Goal: Transaction & Acquisition: Purchase product/service

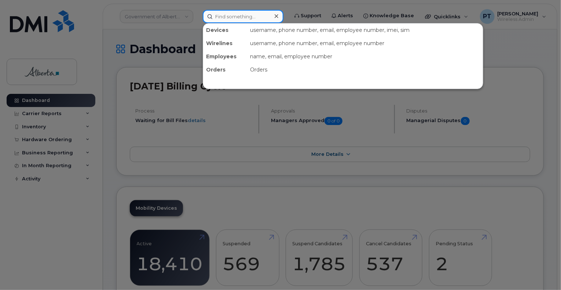
click at [256, 18] on input at bounding box center [243, 16] width 81 height 13
paste input "7805046876"
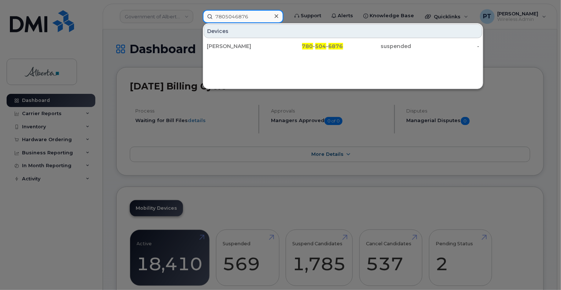
type input "7805046876"
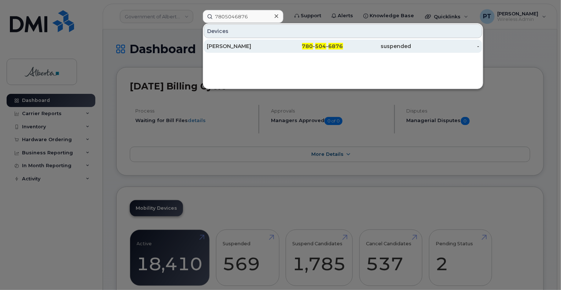
click at [238, 47] on div "Brooke Ducharme" at bounding box center [241, 45] width 68 height 7
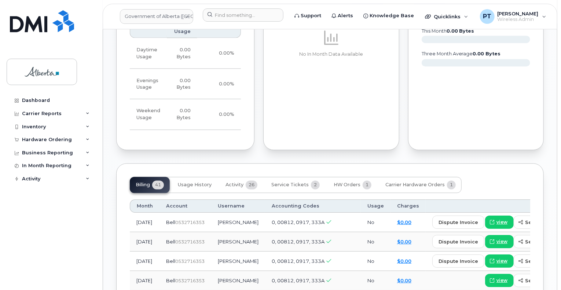
scroll to position [659, 0]
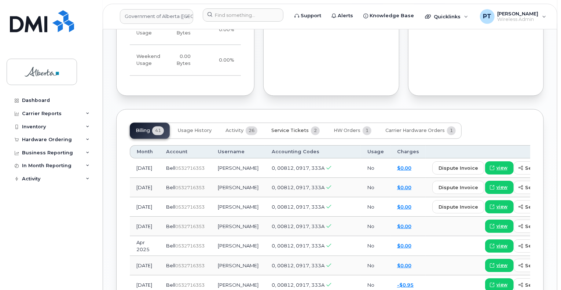
click at [289, 128] on span "Service Tickets" at bounding box center [289, 131] width 37 height 6
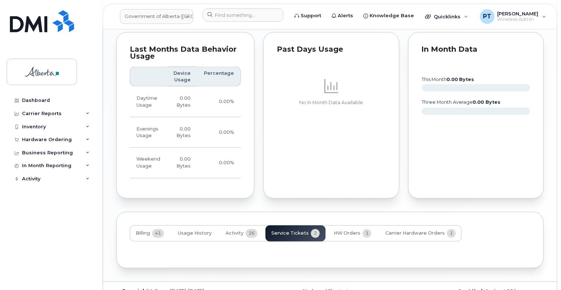
scroll to position [602, 0]
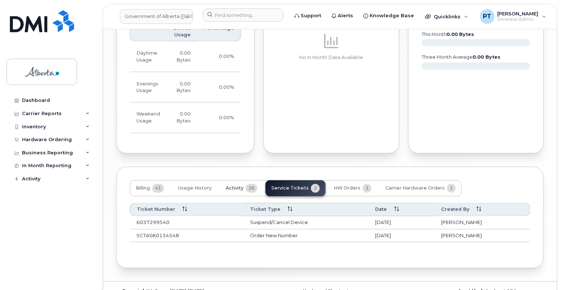
drag, startPoint x: 233, startPoint y: 171, endPoint x: 238, endPoint y: 168, distance: 6.2
click at [233, 185] on span "Activity" at bounding box center [234, 188] width 18 height 6
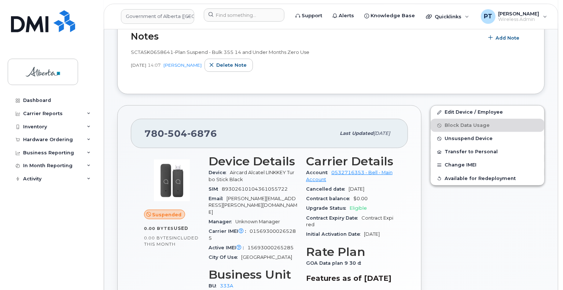
scroll to position [110, 0]
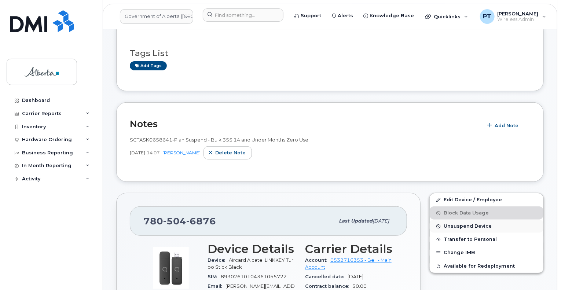
click at [464, 225] on span "Unsuspend Device" at bounding box center [467, 225] width 48 height 5
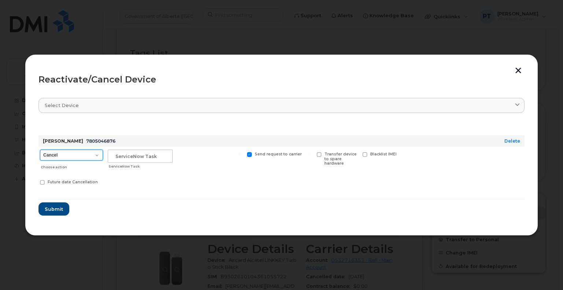
drag, startPoint x: 55, startPoint y: 153, endPoint x: 55, endPoint y: 159, distance: 6.6
click at [55, 154] on select "Cancel Suspend - Extend Suspension Reactivate" at bounding box center [71, 154] width 63 height 11
select select "[object Object]"
click at [40, 149] on select "Cancel Suspend - Extend Suspension Reactivate" at bounding box center [71, 154] width 63 height 11
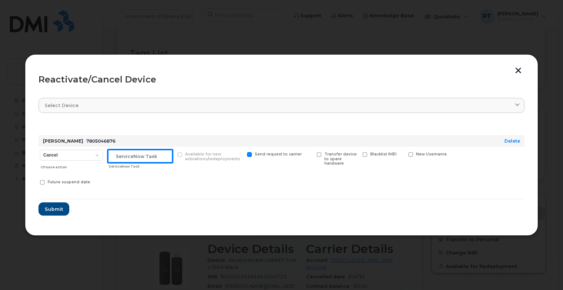
click at [146, 158] on input "text" at bounding box center [140, 155] width 65 height 13
click at [136, 158] on input "text" at bounding box center [140, 155] width 65 height 13
paste input "SCTASK0837469"
type input "SCTASK0837469 Reactivate"
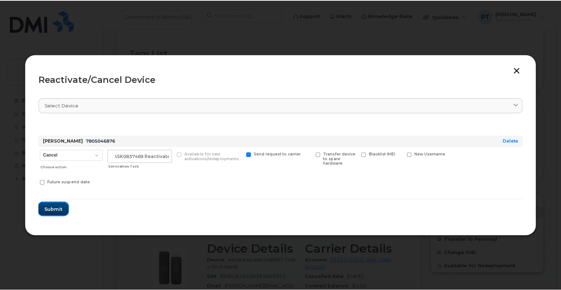
scroll to position [0, 0]
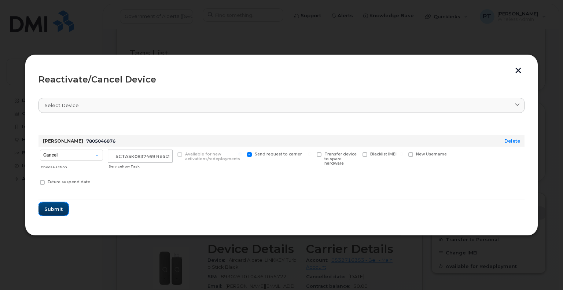
click at [50, 208] on span "Submit" at bounding box center [53, 209] width 18 height 7
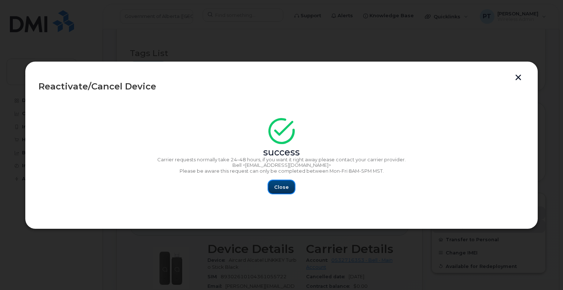
click at [286, 190] on span "Close" at bounding box center [281, 187] width 15 height 7
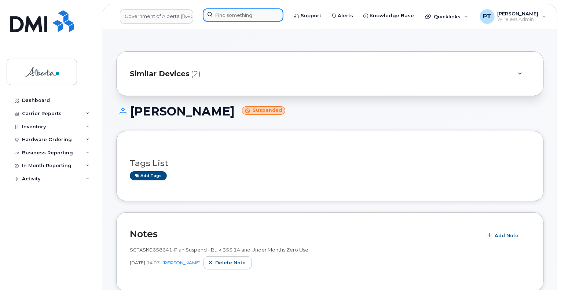
click at [258, 17] on input at bounding box center [243, 14] width 81 height 13
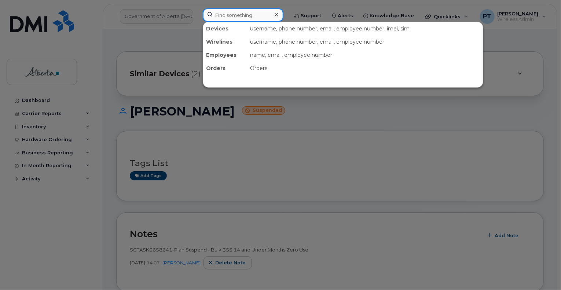
paste input "7802318946"
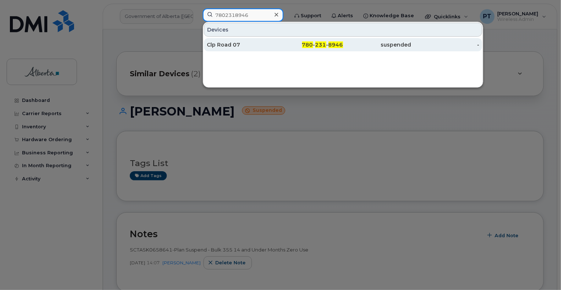
type input "7802318946"
click at [230, 42] on div "Clp Road 07" at bounding box center [241, 44] width 68 height 7
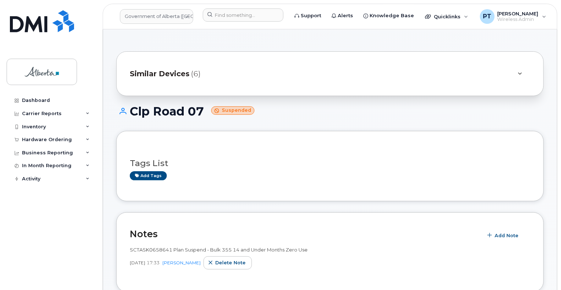
scroll to position [110, 0]
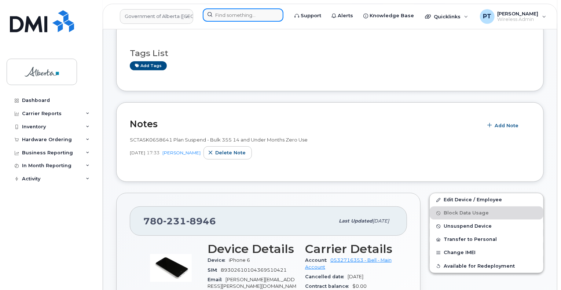
click at [242, 17] on input at bounding box center [243, 14] width 81 height 13
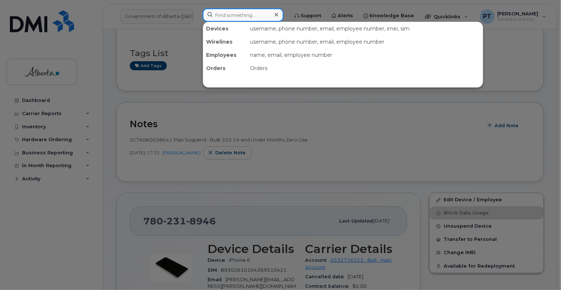
paste input "[PERSON_NAME]"
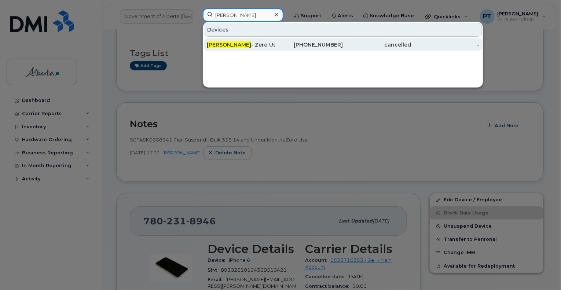
type input "[PERSON_NAME]"
click at [239, 43] on div "Shari Oko - Zero Use Project - Infra Sctask0249263" at bounding box center [241, 44] width 68 height 7
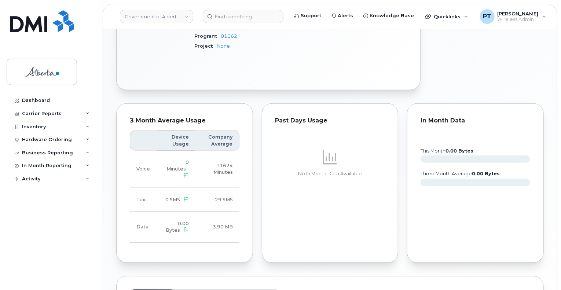
scroll to position [440, 0]
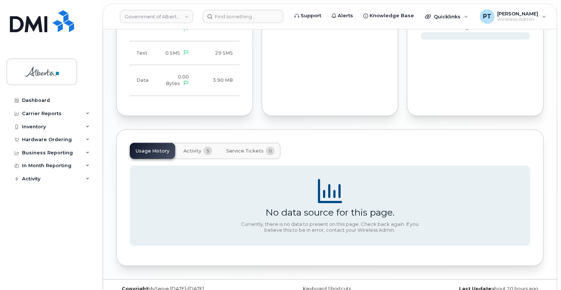
click at [192, 151] on span "Activity" at bounding box center [192, 151] width 18 height 6
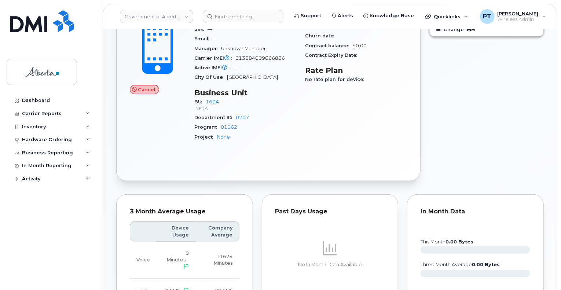
scroll to position [143, 0]
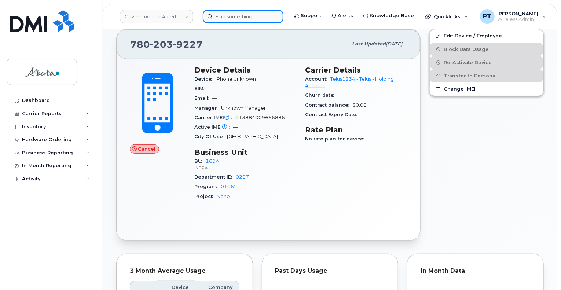
drag, startPoint x: 239, startPoint y: 13, endPoint x: 229, endPoint y: 18, distance: 10.8
click at [239, 13] on input at bounding box center [243, 16] width 81 height 13
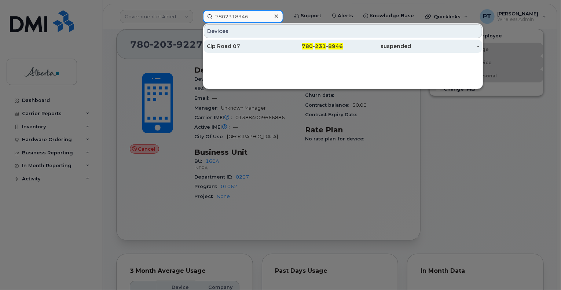
type input "7802318946"
click at [218, 44] on div "Clp Road 07" at bounding box center [241, 45] width 68 height 7
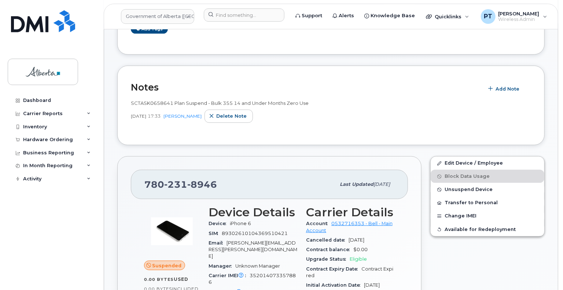
scroll to position [183, 0]
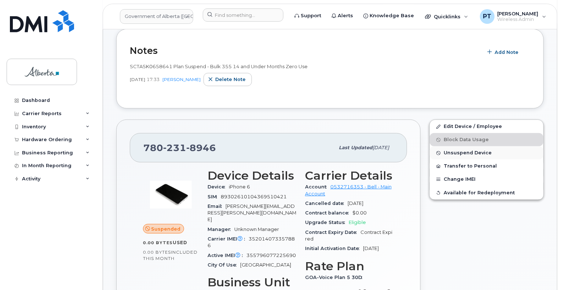
click at [458, 151] on span "Unsuspend Device" at bounding box center [467, 152] width 48 height 5
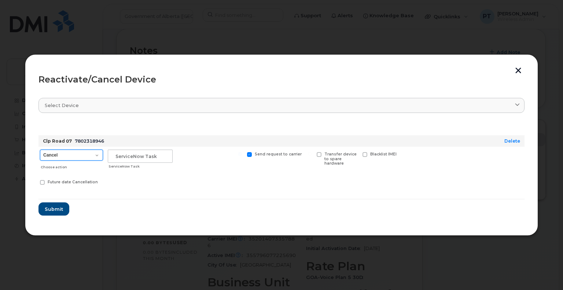
click at [64, 156] on select "Cancel Suspend - Extend Suspension Reactivate" at bounding box center [71, 154] width 63 height 11
select select "[object Object]"
click at [40, 149] on select "Cancel Suspend - Extend Suspension Reactivate" at bounding box center [71, 154] width 63 height 11
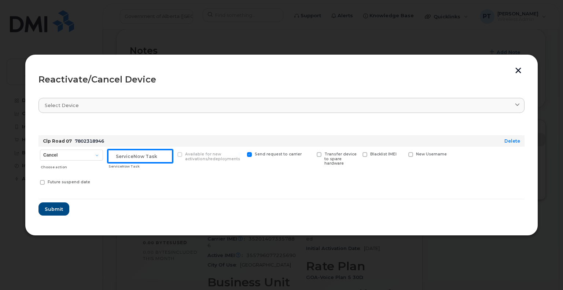
click at [130, 159] on input "text" at bounding box center [140, 155] width 65 height 13
click at [154, 158] on input "text" at bounding box center [140, 155] width 65 height 13
paste input "SCTASK0837659"
type input "SCTASK0837659 Reactivate"
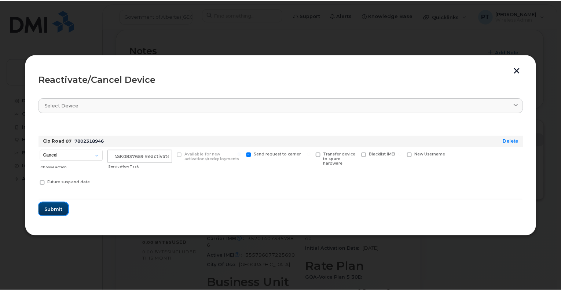
scroll to position [0, 0]
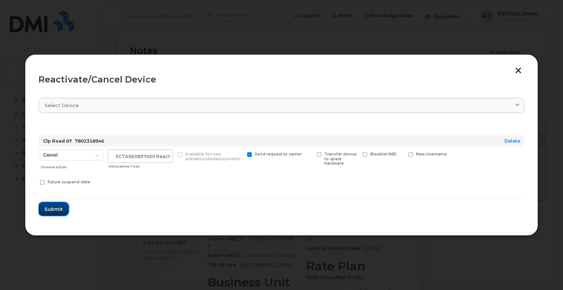
click at [55, 212] on span "Submit" at bounding box center [53, 209] width 18 height 7
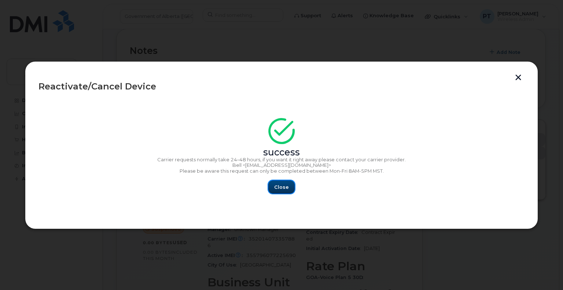
click at [283, 188] on span "Close" at bounding box center [281, 187] width 15 height 7
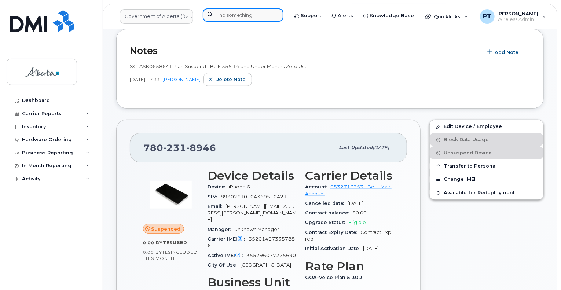
click at [232, 14] on input at bounding box center [243, 14] width 81 height 13
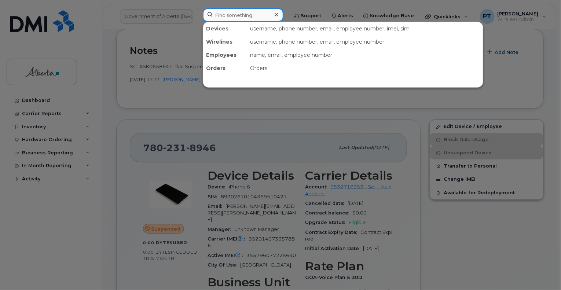
drag, startPoint x: 233, startPoint y: 15, endPoint x: 219, endPoint y: 18, distance: 14.0
click at [230, 16] on input at bounding box center [243, 14] width 81 height 13
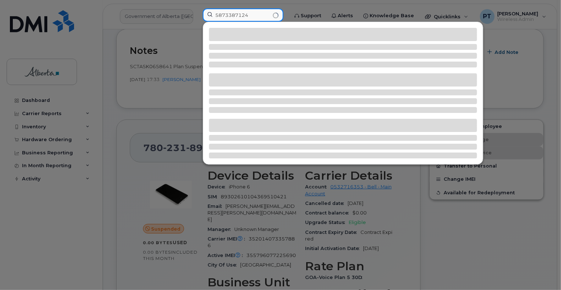
type input "5873387124"
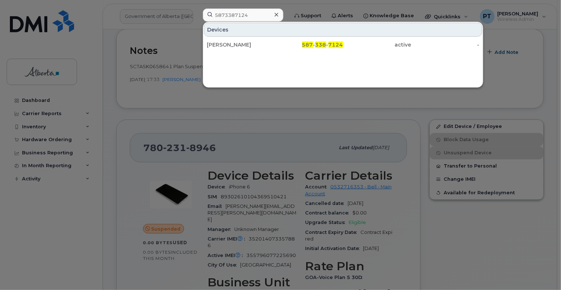
drag, startPoint x: 231, startPoint y: 39, endPoint x: 227, endPoint y: 53, distance: 14.5
click at [275, 39] on div "Michael Harding" at bounding box center [309, 44] width 68 height 13
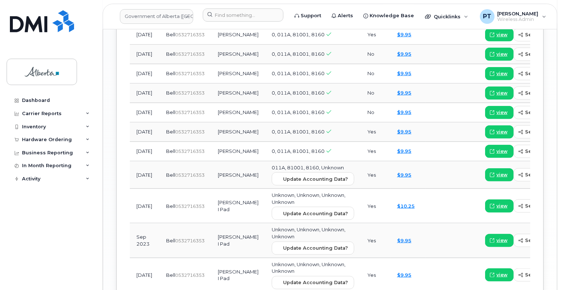
scroll to position [1104, 0]
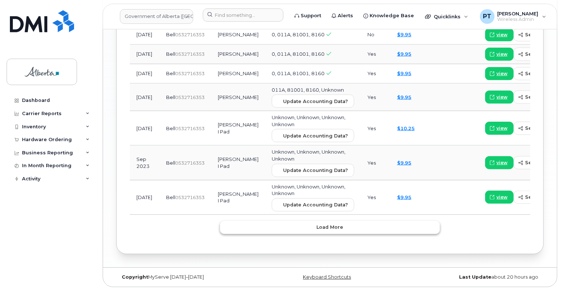
click at [331, 227] on span "Load more" at bounding box center [330, 226] width 27 height 7
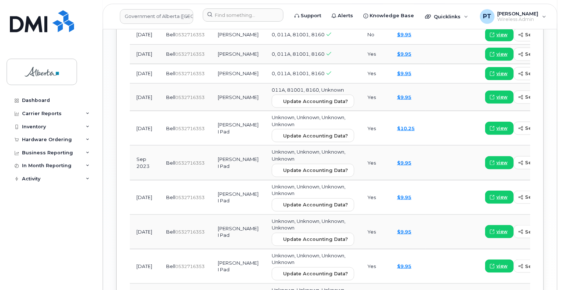
scroll to position [1188, 0]
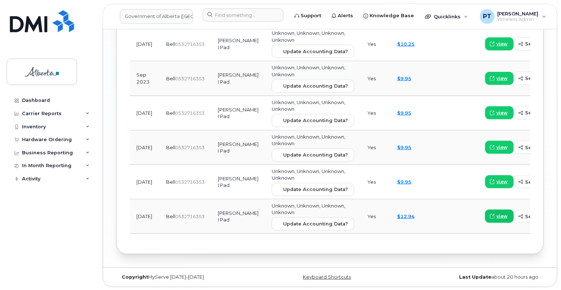
click at [496, 214] on span "view" at bounding box center [501, 216] width 11 height 7
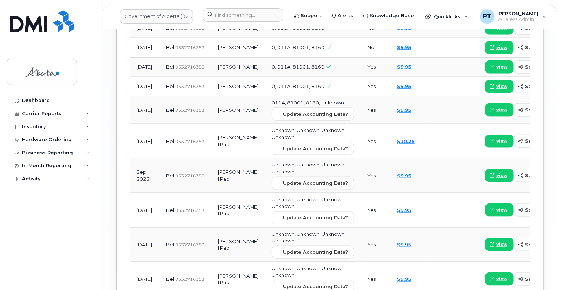
scroll to position [1078, 0]
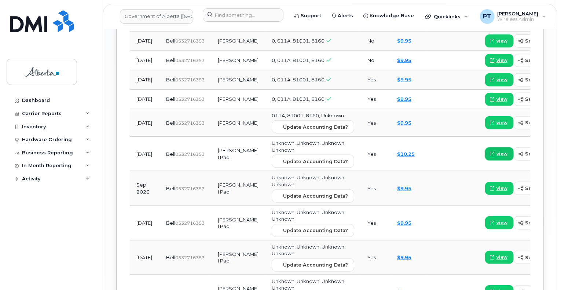
click at [496, 151] on span "view" at bounding box center [501, 154] width 11 height 7
drag, startPoint x: 233, startPoint y: 18, endPoint x: 225, endPoint y: 21, distance: 8.2
click at [233, 18] on input at bounding box center [243, 14] width 81 height 13
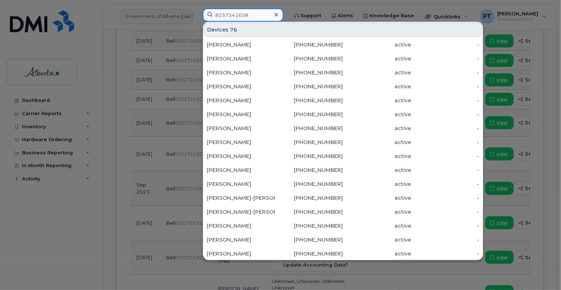
type input "8257341658"
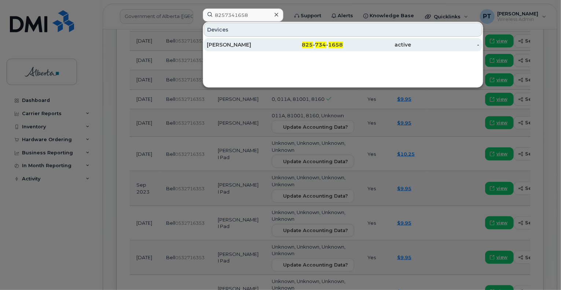
click at [215, 46] on div "Warren Cheng" at bounding box center [241, 44] width 68 height 7
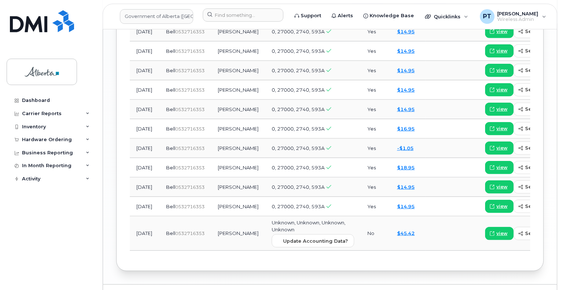
scroll to position [914, 0]
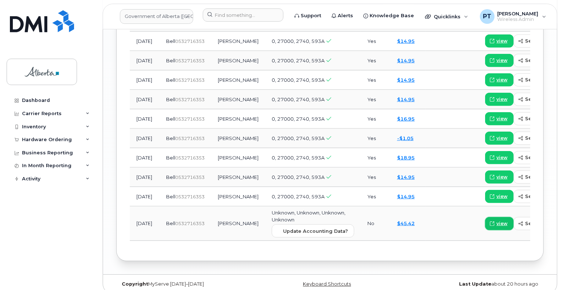
click at [496, 220] on span "view" at bounding box center [501, 223] width 11 height 7
click at [496, 135] on span "view" at bounding box center [501, 138] width 11 height 7
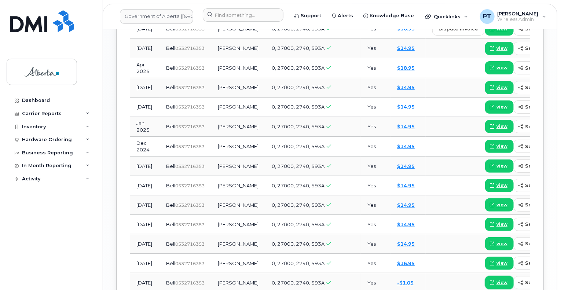
scroll to position [806, 0]
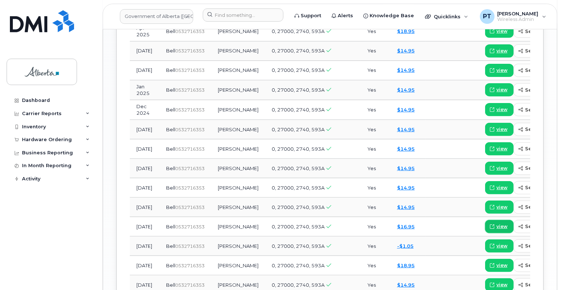
click at [496, 223] on span "view" at bounding box center [501, 226] width 11 height 7
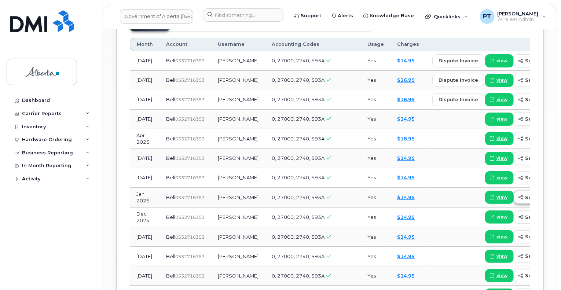
scroll to position [696, 0]
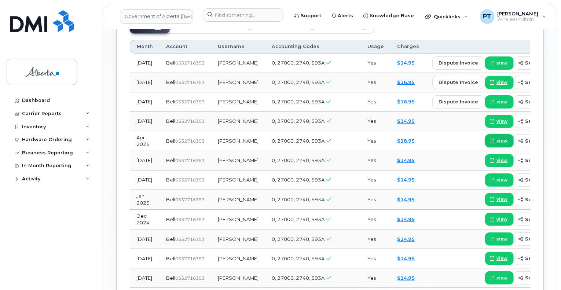
click at [496, 138] on span "view" at bounding box center [501, 141] width 11 height 7
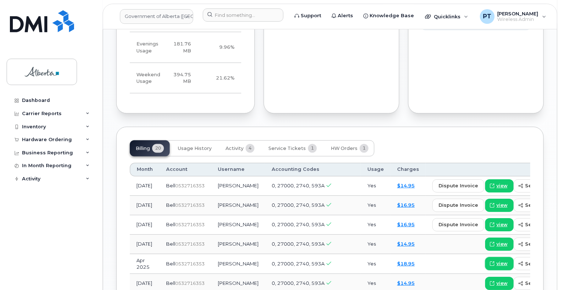
scroll to position [586, 0]
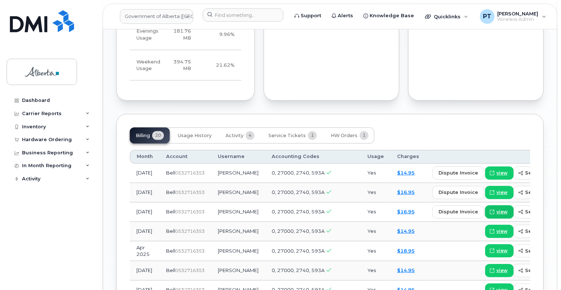
click at [496, 209] on span "view" at bounding box center [501, 212] width 11 height 7
click at [259, 14] on input at bounding box center [243, 14] width 81 height 13
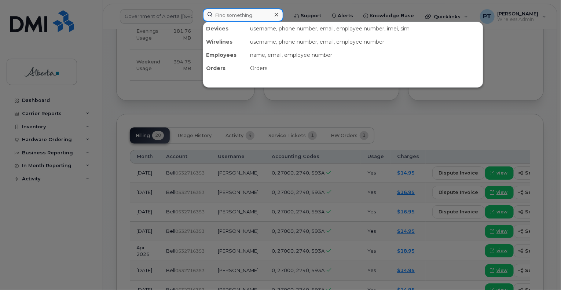
paste input "7805046876"
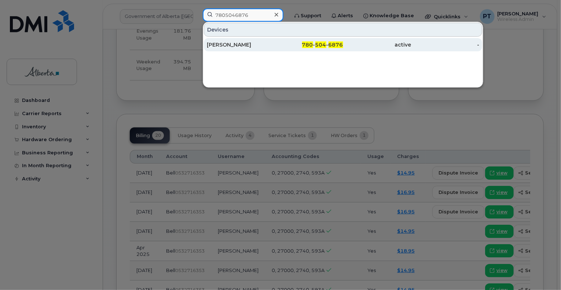
type input "7805046876"
click at [217, 47] on div "[PERSON_NAME]" at bounding box center [241, 44] width 68 height 7
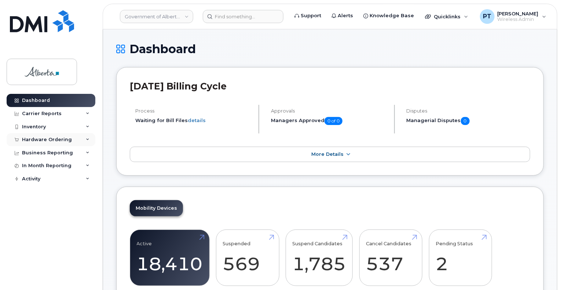
click at [51, 141] on div "Hardware Ordering" at bounding box center [47, 140] width 50 height 6
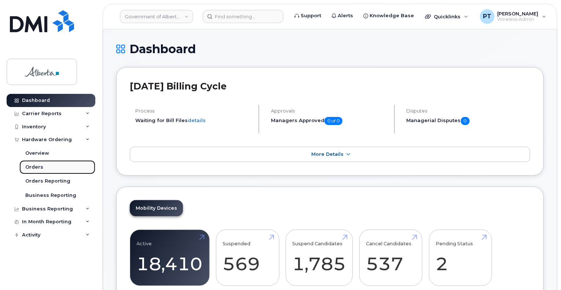
click at [36, 164] on div "Orders" at bounding box center [34, 167] width 18 height 7
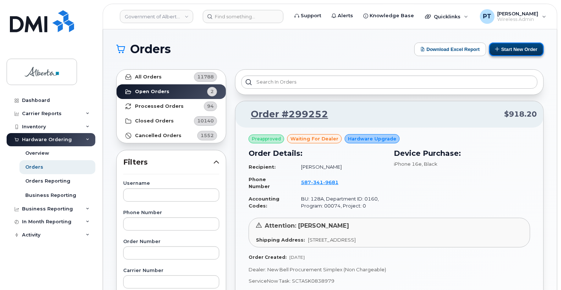
click at [521, 50] on button "Start New Order" at bounding box center [516, 49] width 55 height 14
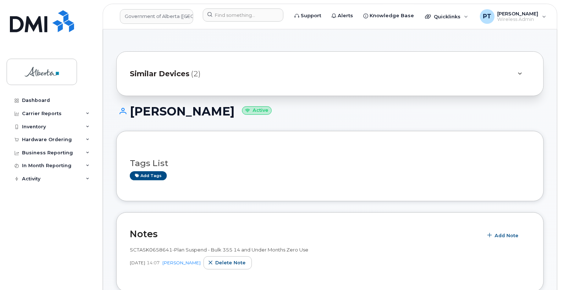
drag, startPoint x: 241, startPoint y: 113, endPoint x: 127, endPoint y: 117, distance: 113.3
click at [126, 117] on h1 "[PERSON_NAME] Active" at bounding box center [329, 111] width 427 height 13
copy h1 "[PERSON_NAME]"
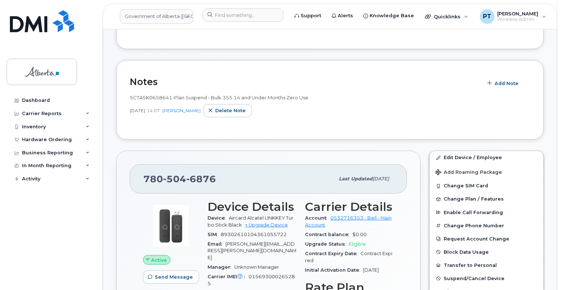
scroll to position [183, 0]
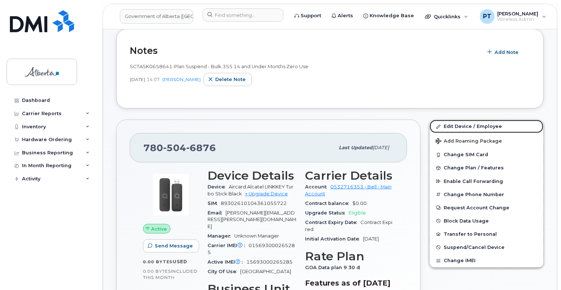
drag, startPoint x: 457, startPoint y: 125, endPoint x: 548, endPoint y: 136, distance: 91.6
click at [457, 125] on link "Edit Device / Employee" at bounding box center [486, 126] width 114 height 13
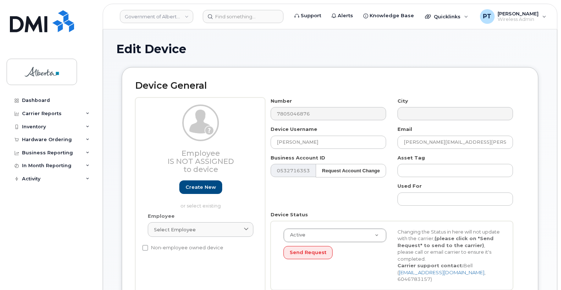
select select "4206363"
drag, startPoint x: 325, startPoint y: 140, endPoint x: 245, endPoint y: 137, distance: 80.3
click at [248, 137] on div "Employee Is not assigned to device Create new or select existing Employee Selec…" at bounding box center [329, 196] width 389 height 198
paste input "Karen Richards"
type input "Karen Richards"
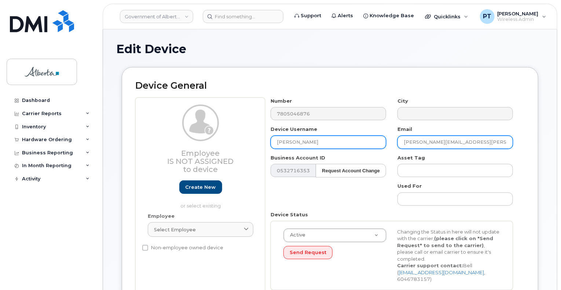
drag, startPoint x: 484, startPoint y: 143, endPoint x: 324, endPoint y: 140, distance: 160.1
click at [325, 140] on div "Number 7805046876 City Device Username Karen Richards Email brooke.ducharme@gov…" at bounding box center [392, 196] width 254 height 198
paste input "Karen.Richards"
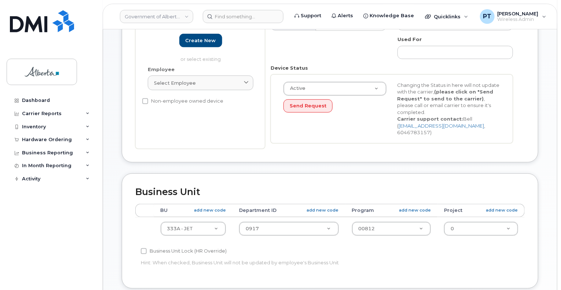
scroll to position [183, 0]
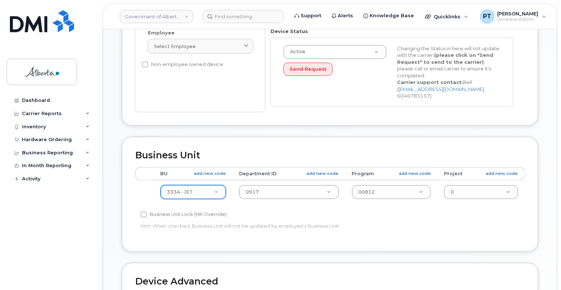
type input "Karen.Richards@gov.ab.ca"
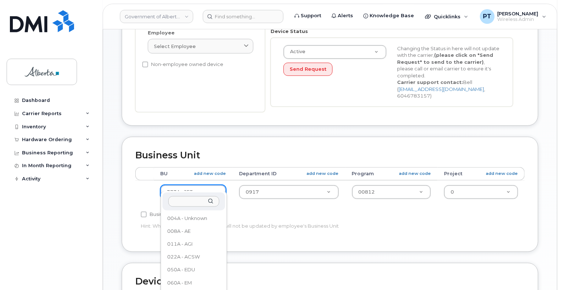
scroll to position [246, 0]
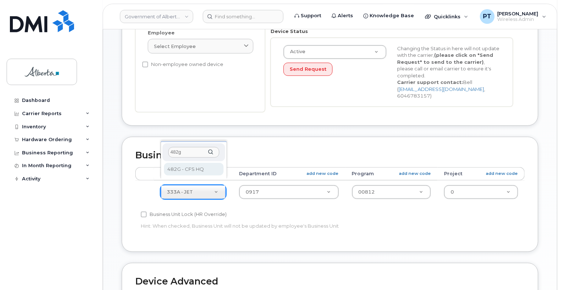
type input "482g"
select select "4120337"
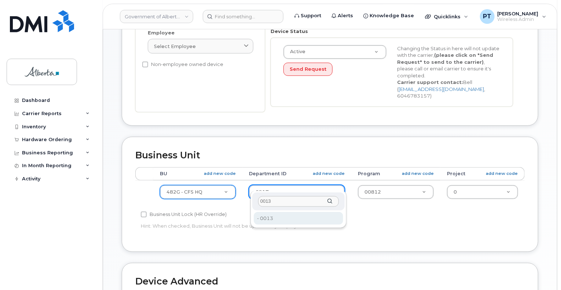
type input "0013"
drag, startPoint x: 264, startPoint y: 221, endPoint x: 277, endPoint y: 209, distance: 17.6
type input "4335886"
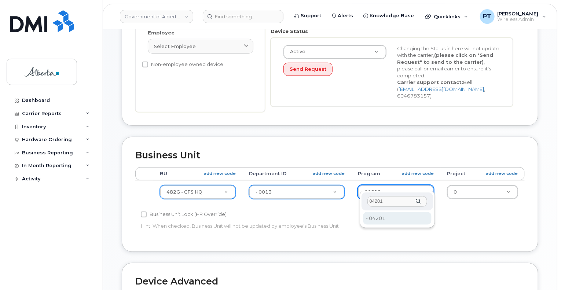
type input "04201"
type input "4335911"
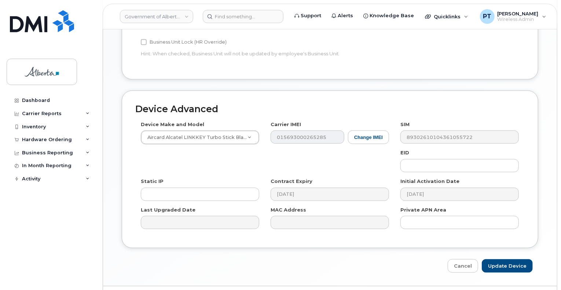
scroll to position [366, 0]
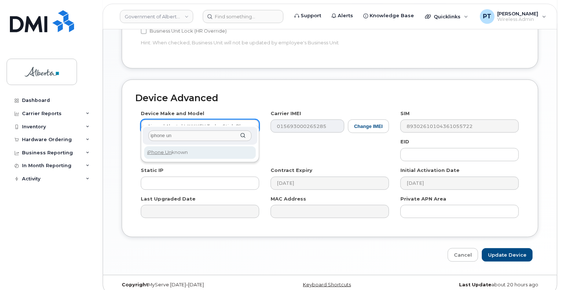
type input "iphone un"
select select "185"
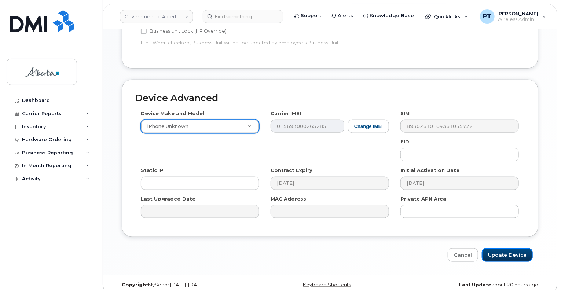
drag, startPoint x: 495, startPoint y: 248, endPoint x: 174, endPoint y: 184, distance: 326.7
click at [495, 248] on input "Update Device" at bounding box center [506, 255] width 51 height 14
type input "Saving..."
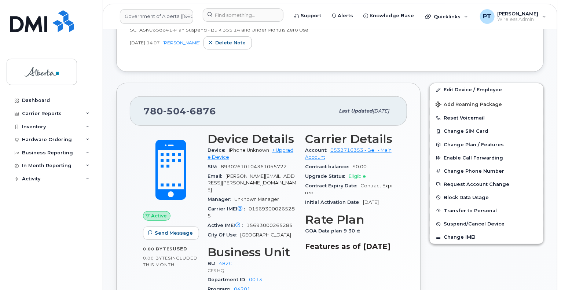
scroll to position [220, 0]
click at [236, 14] on input at bounding box center [243, 14] width 81 height 13
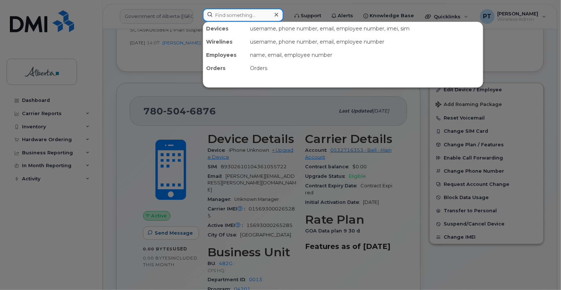
paste input "7802318946"
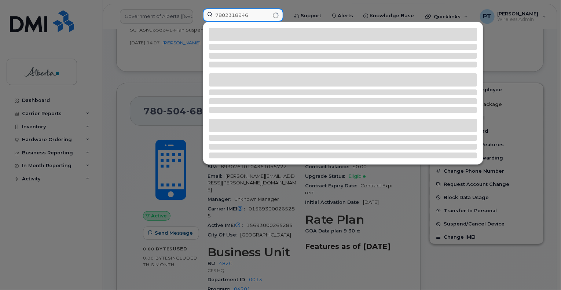
type input "7802318946"
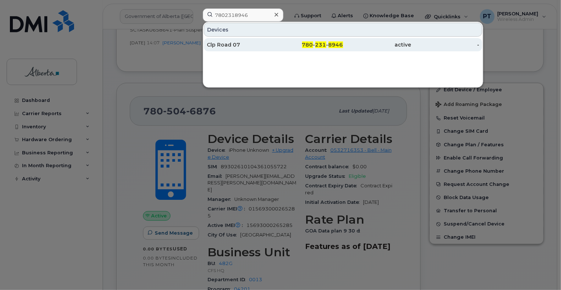
click at [224, 42] on div "Clp Road 07" at bounding box center [241, 44] width 68 height 7
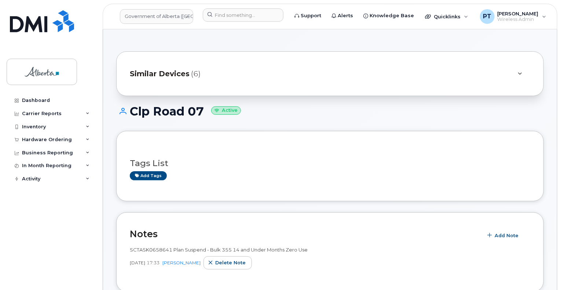
click at [200, 111] on h1 "Clp Road 07 Active" at bounding box center [329, 111] width 427 height 13
drag, startPoint x: 203, startPoint y: 110, endPoint x: 133, endPoint y: 113, distance: 70.0
click at [133, 113] on h1 "Clp Road 07 Active" at bounding box center [329, 111] width 427 height 13
copy h1 "Clp Road 07"
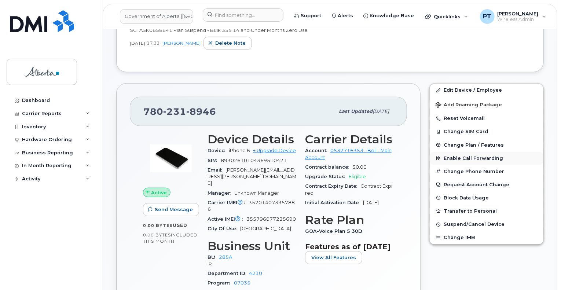
scroll to position [220, 0]
click at [462, 88] on link "Edit Device / Employee" at bounding box center [486, 89] width 114 height 13
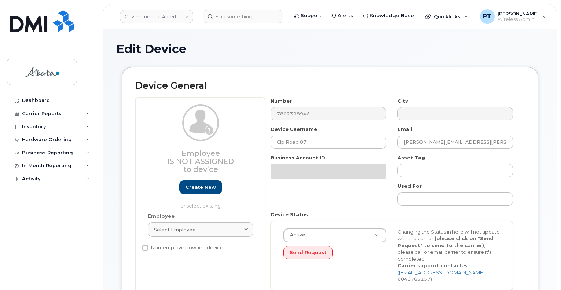
select select "4749734"
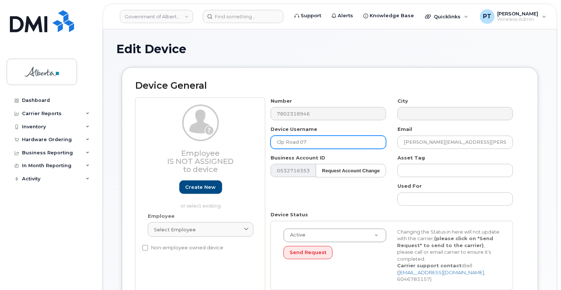
drag, startPoint x: 315, startPoint y: 144, endPoint x: 254, endPoint y: 147, distance: 61.6
click at [254, 147] on div "Employee Is not assigned to device Create new or select existing Employee Selec…" at bounding box center [329, 196] width 389 height 198
paste input "[PERSON_NAME]"
type input "[PERSON_NAME]"
drag, startPoint x: 478, startPoint y: 141, endPoint x: 384, endPoint y: 139, distance: 94.9
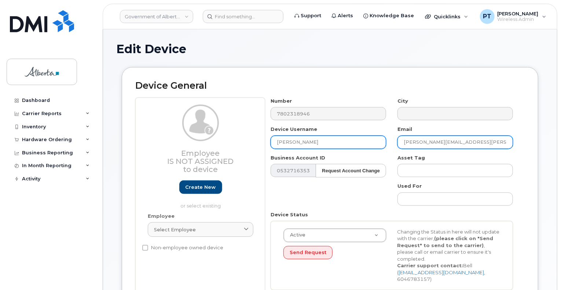
click at [386, 143] on div "Number 7802318946 City Device Username Shari Oko Email cathy.e.mitchell@gov.ab.…" at bounding box center [392, 196] width 254 height 198
paste input "shari.oko"
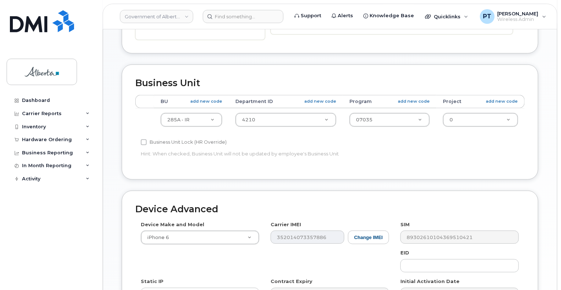
scroll to position [256, 0]
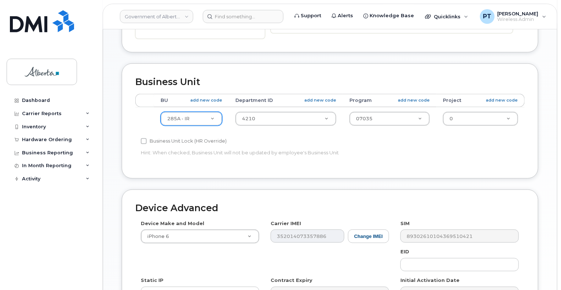
type input "shari.oko@gov.ab.ca"
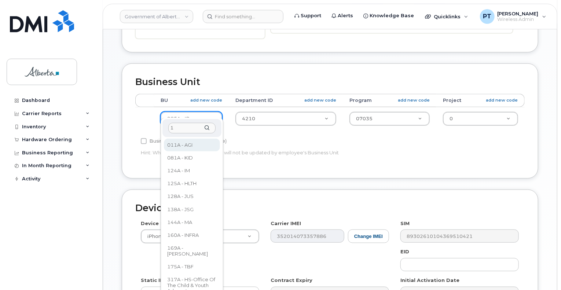
scroll to position [0, 0]
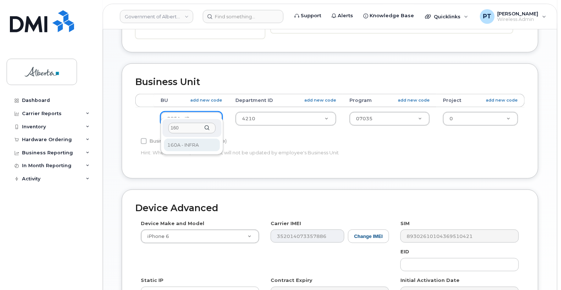
type input "160"
drag, startPoint x: 193, startPoint y: 146, endPoint x: 197, endPoint y: 141, distance: 6.5
select select "4681665"
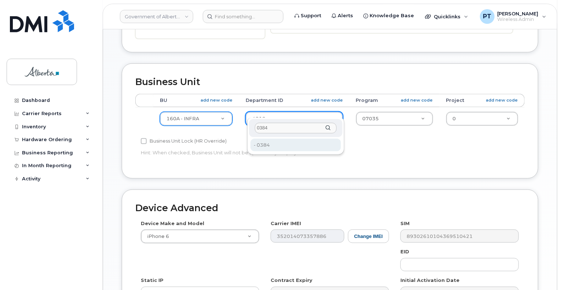
type input "0384"
type input "4752221"
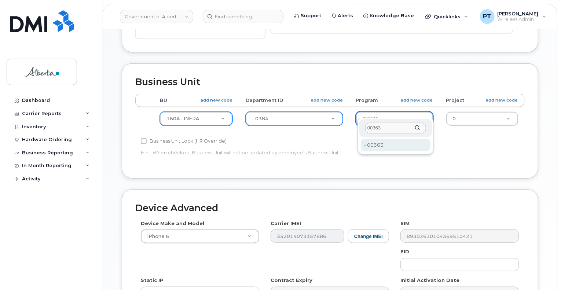
type input "00363"
drag, startPoint x: 373, startPoint y: 141, endPoint x: 369, endPoint y: 140, distance: 4.3
type input "4753363"
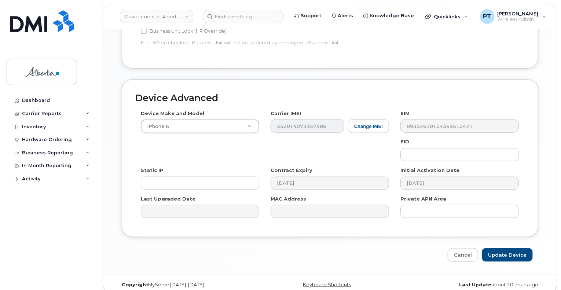
scroll to position [366, 0]
click at [503, 248] on input "Update Device" at bounding box center [506, 255] width 51 height 14
type input "Saving..."
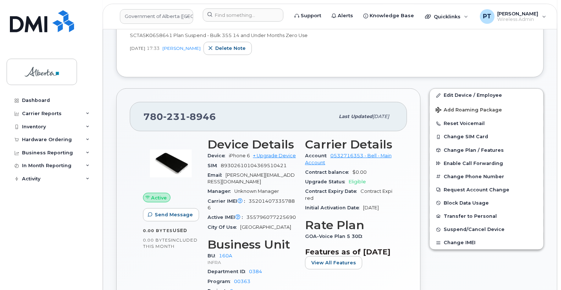
scroll to position [110, 0]
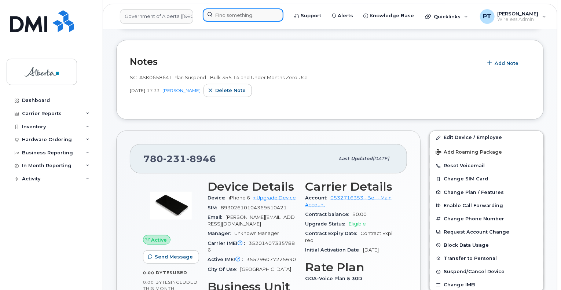
click at [237, 15] on input at bounding box center [243, 14] width 81 height 13
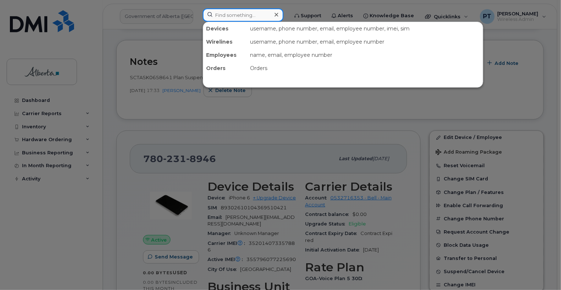
paste input "7805046876"
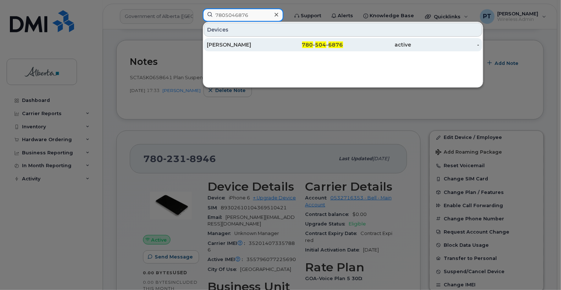
type input "7805046876"
click at [221, 44] on div "[PERSON_NAME]" at bounding box center [241, 44] width 68 height 7
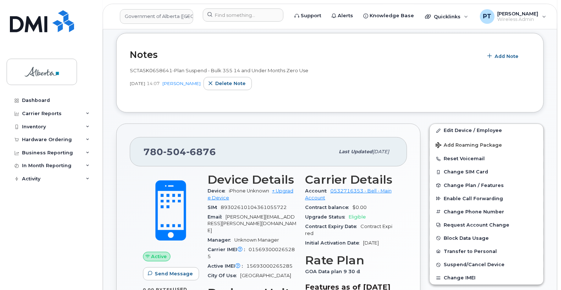
scroll to position [73, 0]
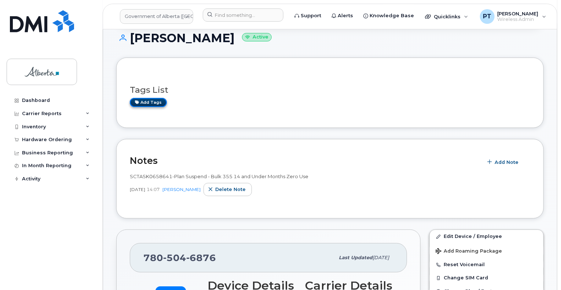
click at [150, 99] on link "Add tags" at bounding box center [148, 102] width 37 height 9
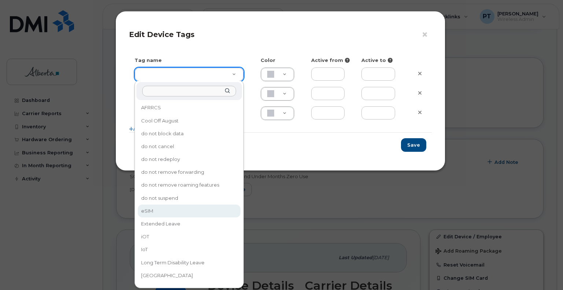
type input "eSIM"
type input "D6CDC1"
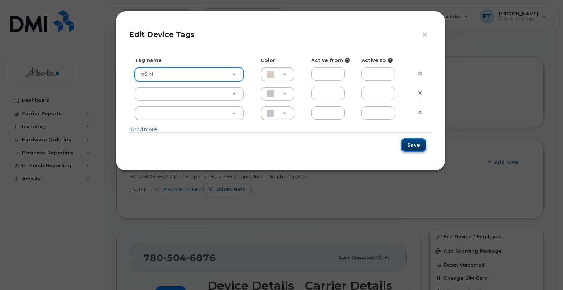
click at [413, 143] on button "Save" at bounding box center [413, 145] width 25 height 14
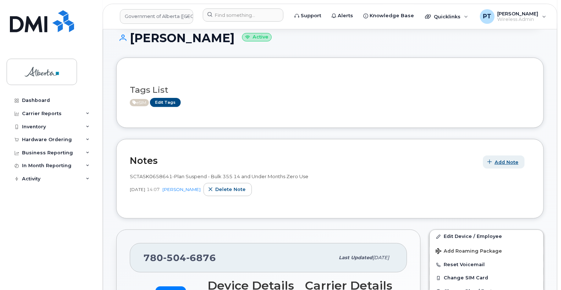
click at [510, 162] on span "Add Note" at bounding box center [506, 162] width 24 height 7
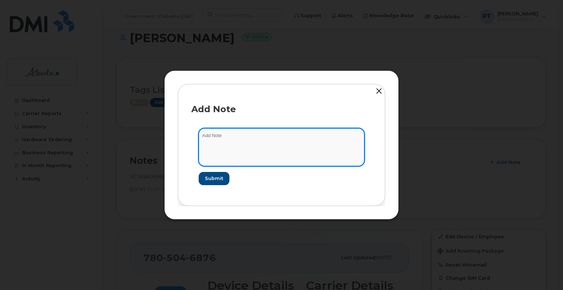
click at [209, 137] on textarea at bounding box center [282, 146] width 166 height 37
paste textarea "SCTASK0837469 7805046876 DO NOT DELETE - BEING REASSIGNED to [PERSON_NAME]. Pre…"
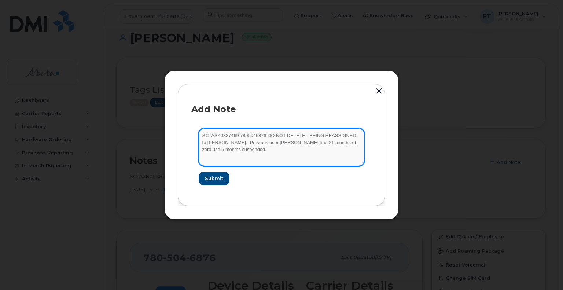
click at [236, 136] on textarea "SCTASK0837469 7805046876 DO NOT DELETE - BEING REASSIGNED to [PERSON_NAME]. Pre…" at bounding box center [282, 146] width 166 height 37
click at [307, 151] on textarea "SCTASK0837469 Device Plan New - 7805046876 DO NOT DELETE - BEING REASSIGNED to …" at bounding box center [282, 146] width 166 height 37
paste textarea "Order 299377 Bell 3010232"
type textarea "SCTASK0837469 Device Plan New - 7805046876 DO NOT DELETE - BEING REASSIGNED to …"
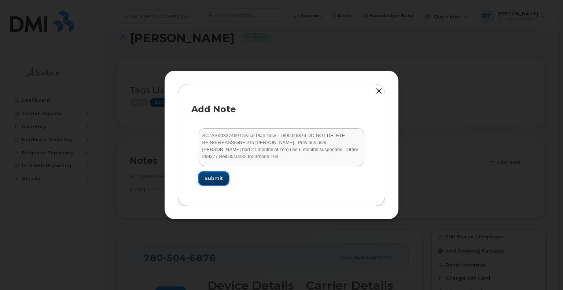
click at [213, 176] on span "Submit" at bounding box center [213, 178] width 18 height 7
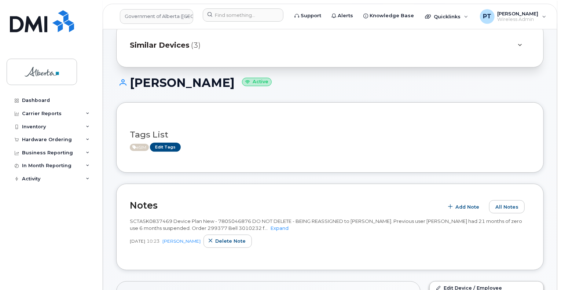
scroll to position [0, 0]
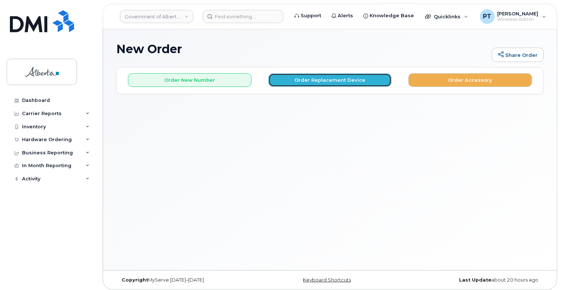
click at [315, 78] on button "Order Replacement Device" at bounding box center [329, 80] width 123 height 14
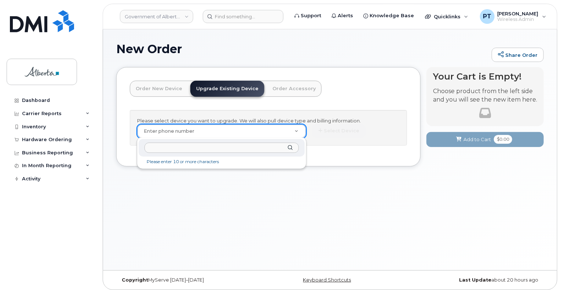
drag, startPoint x: 174, startPoint y: 130, endPoint x: 158, endPoint y: 124, distance: 17.0
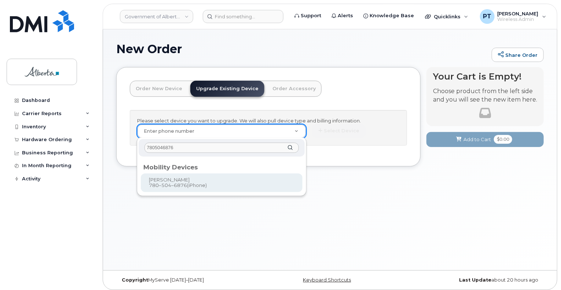
type input "7805046876"
type input "711997"
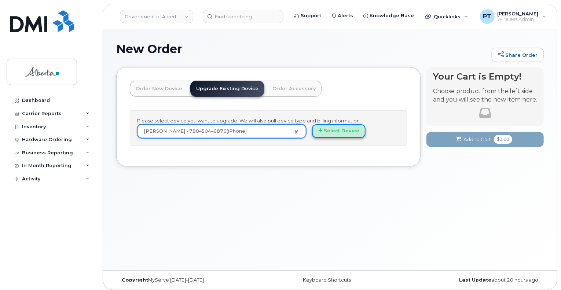
click at [337, 132] on button "Select Device" at bounding box center [338, 131] width 53 height 14
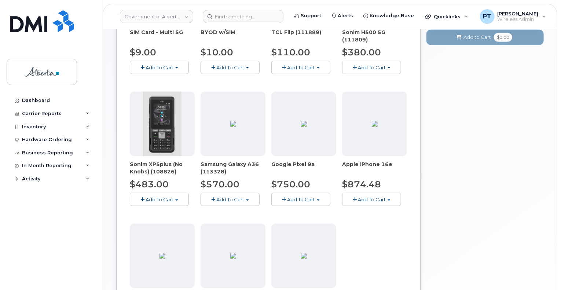
scroll to position [256, 0]
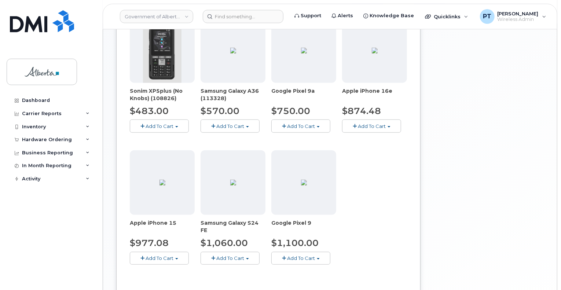
click at [370, 126] on span "Add To Cart" at bounding box center [372, 126] width 28 height 6
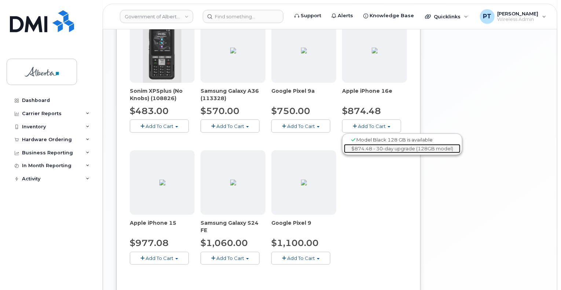
click at [361, 147] on link "$874.48 - 30-day upgrade (128GB model)" at bounding box center [402, 148] width 117 height 9
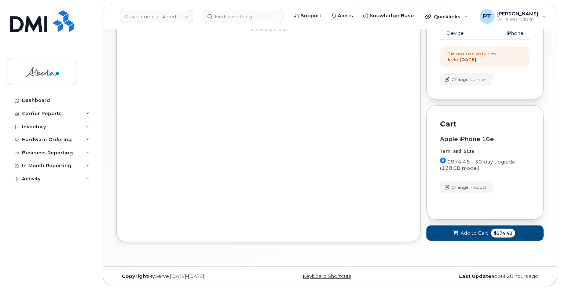
scroll to position [107, 0]
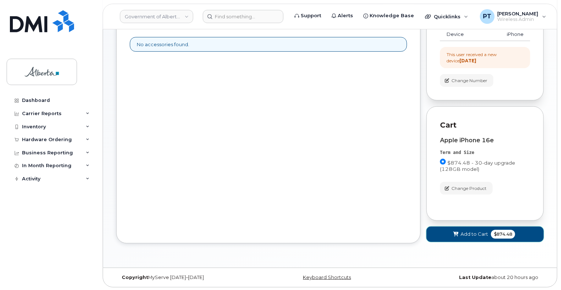
click at [472, 234] on span "Add to Cart" at bounding box center [473, 233] width 27 height 7
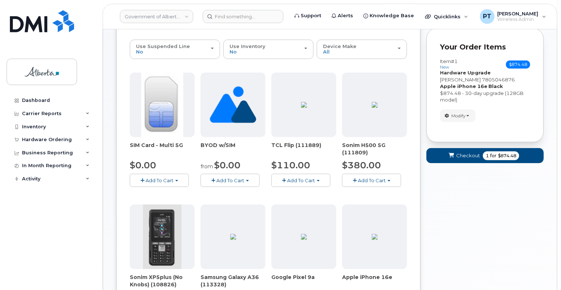
scroll to position [70, 0]
click at [465, 158] on span "Checkout" at bounding box center [468, 155] width 24 height 7
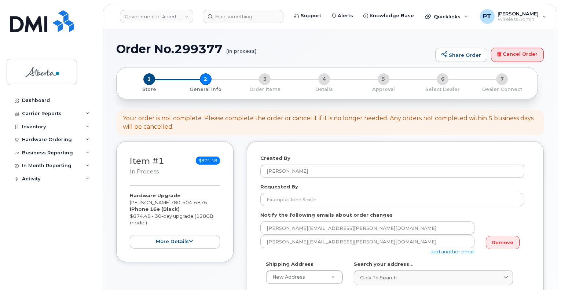
select select
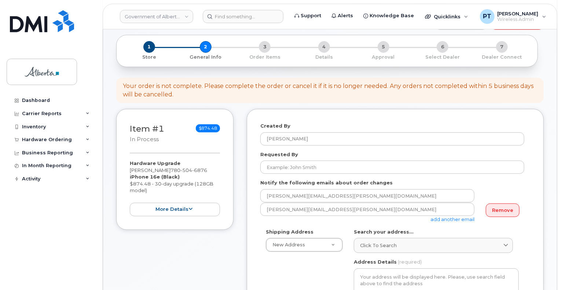
scroll to position [37, 0]
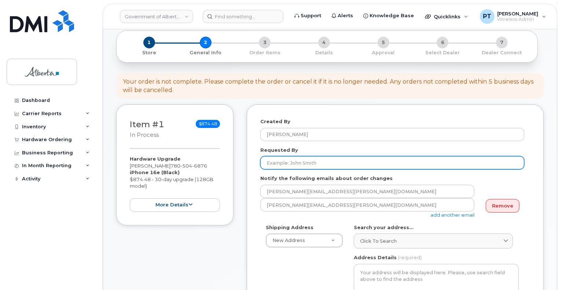
click at [337, 157] on input "Requested By" at bounding box center [392, 162] width 264 height 13
type input "[PERSON_NAME]"
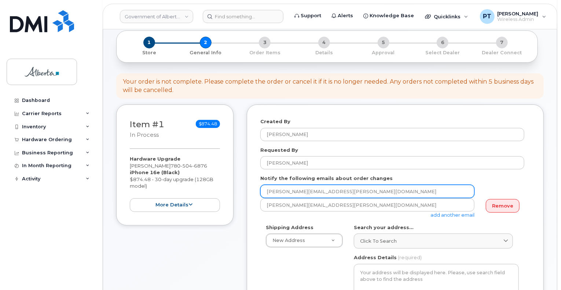
drag, startPoint x: 348, startPoint y: 193, endPoint x: 283, endPoint y: 191, distance: 64.5
click at [283, 191] on input "[PERSON_NAME][EMAIL_ADDRESS][PERSON_NAME][DOMAIN_NAME]" at bounding box center [367, 191] width 214 height 13
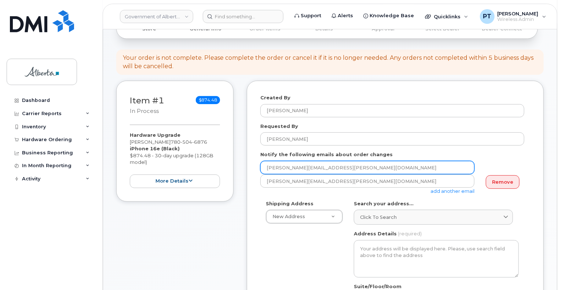
scroll to position [73, 0]
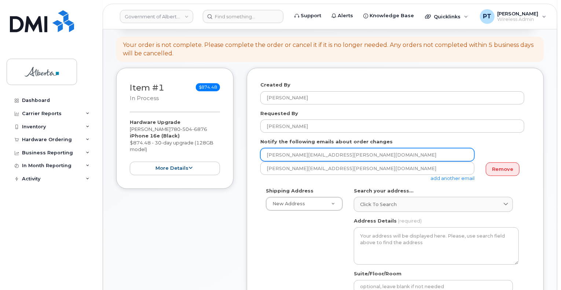
drag, startPoint x: 331, startPoint y: 157, endPoint x: 335, endPoint y: 152, distance: 6.0
click at [332, 157] on input "[PERSON_NAME][EMAIL_ADDRESS][PERSON_NAME][DOMAIN_NAME]" at bounding box center [367, 154] width 214 height 13
click at [344, 154] on input "[PERSON_NAME][EMAIL_ADDRESS][PERSON_NAME][DOMAIN_NAME]" at bounding box center [367, 154] width 214 height 13
drag, startPoint x: 341, startPoint y: 154, endPoint x: 252, endPoint y: 159, distance: 89.9
click at [252, 159] on div "Created By Penny Tse Requested By Lori Truax Notify the following emails about …" at bounding box center [395, 285] width 297 height 434
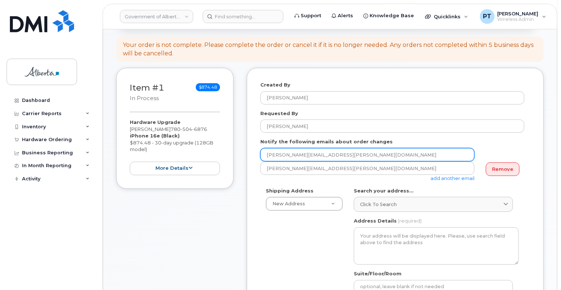
paste input "Lori.Truax"
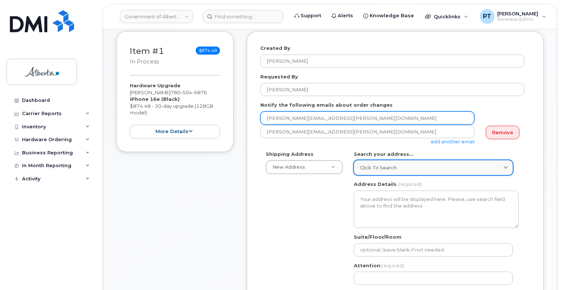
type input "Lori.Truax@gov.ab.ca"
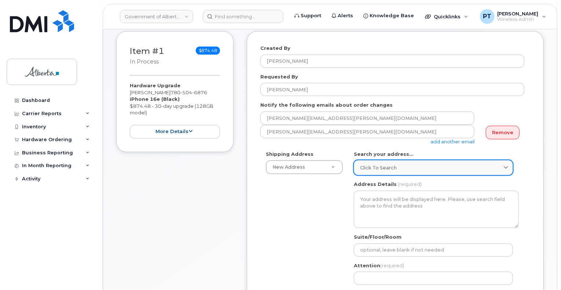
click at [438, 166] on div "Click to search" at bounding box center [433, 167] width 147 height 7
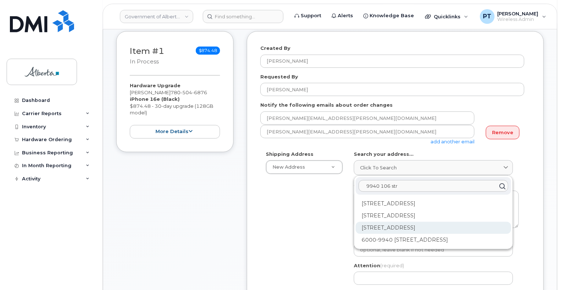
type input "9940 106 str"
click at [428, 229] on div "9940 106 St NW Edmonton AB T5K 2N2" at bounding box center [432, 228] width 155 height 12
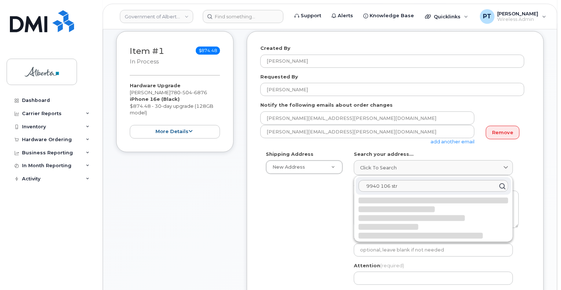
select select
type textarea "9940 106 St NW EDMONTON AB T5K 2N2 CANADA"
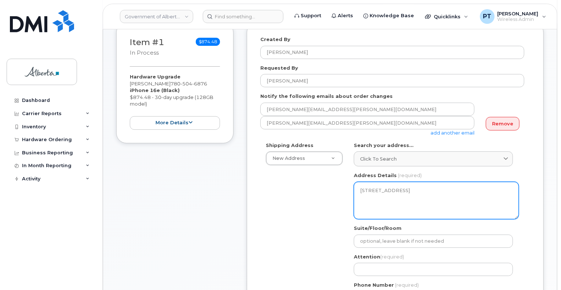
scroll to position [147, 0]
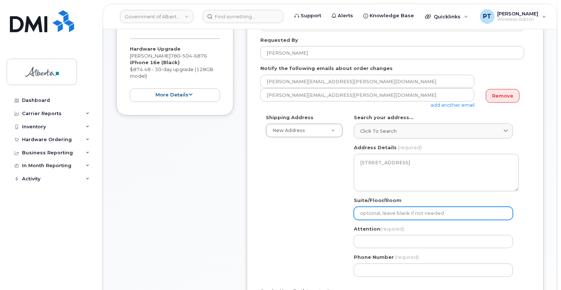
click at [414, 212] on input "Suite/Floor/Room" at bounding box center [433, 213] width 159 height 13
select select
type input "1"
select select
type input "10"
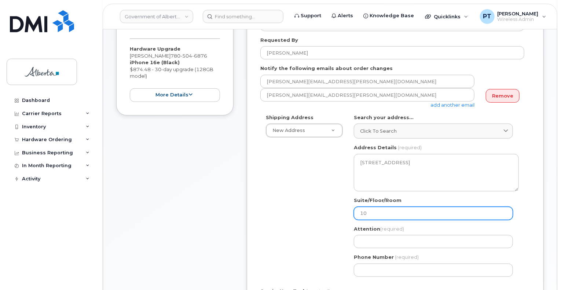
select select
type input "10 t"
select select
type input "10 th"
select select
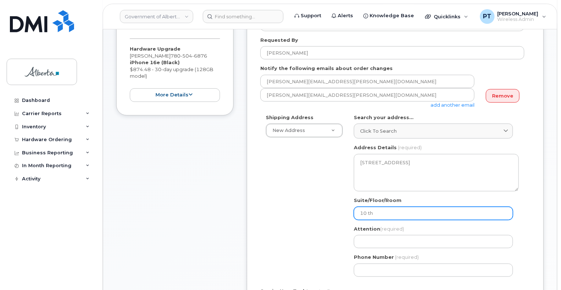
type input "10 t"
select select
type input "10"
select select
type input "10t"
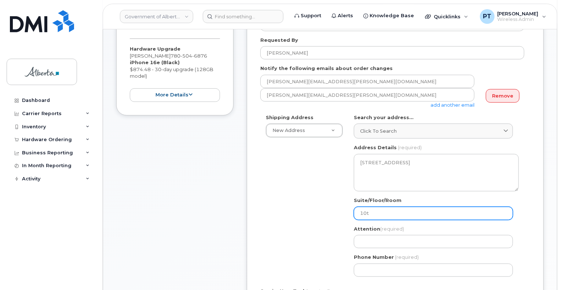
select select
type input "10th Floor"
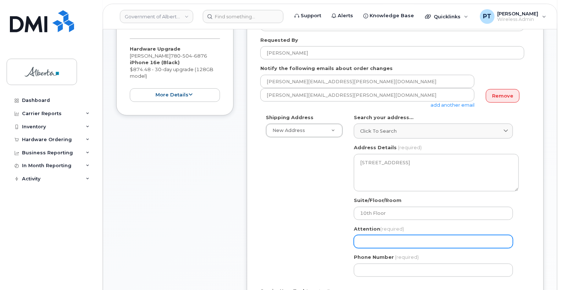
click at [381, 244] on input "Attention (required)" at bounding box center [433, 241] width 159 height 13
paste input "Lori Truax"
select select
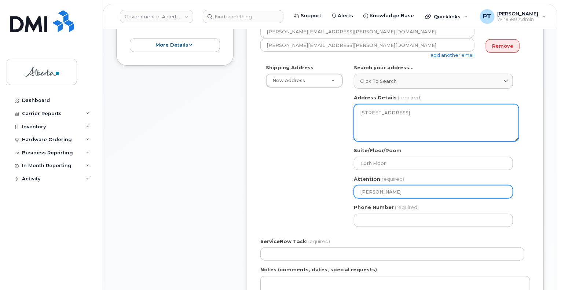
scroll to position [293, 0]
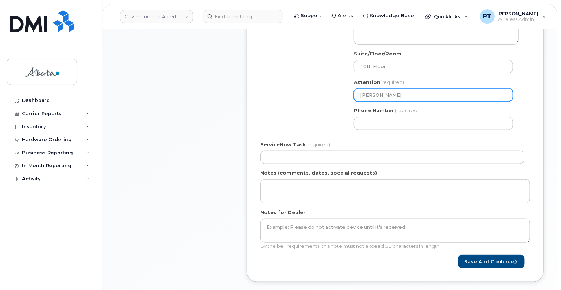
type input "Lori Truax"
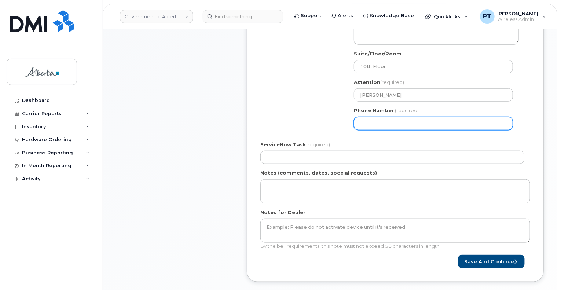
click at [429, 124] on input "Phone Number" at bounding box center [433, 123] width 159 height 13
paste input "7806442950"
select select
type input "7806442950"
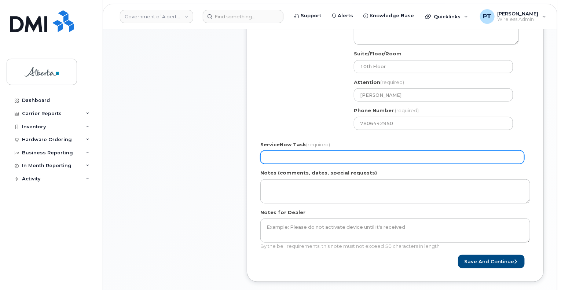
click at [306, 158] on input "ServiceNow Task (required)" at bounding box center [392, 157] width 264 height 13
paste input "SCTASK0837469"
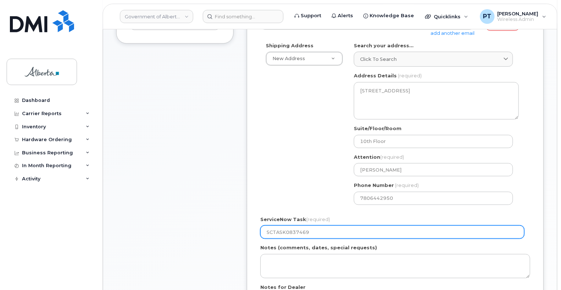
scroll to position [330, 0]
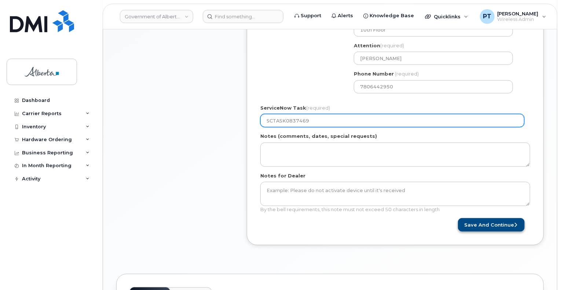
type input "SCTASK0837469"
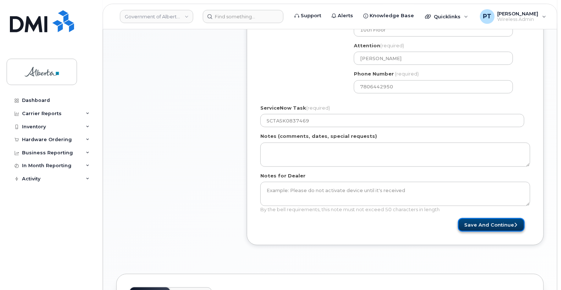
click at [489, 227] on button "Save and Continue" at bounding box center [491, 225] width 67 height 14
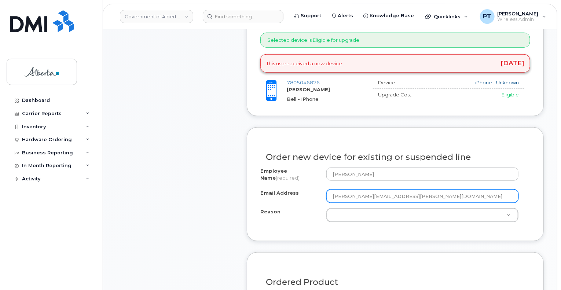
scroll to position [330, 0]
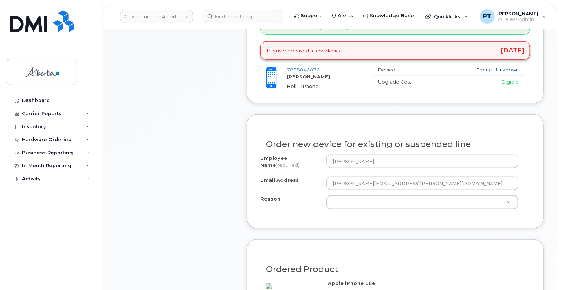
click at [359, 208] on div "Employee Name (required) [PERSON_NAME] Email Address [PERSON_NAME][EMAIL_ADDRES…" at bounding box center [395, 185] width 270 height 60
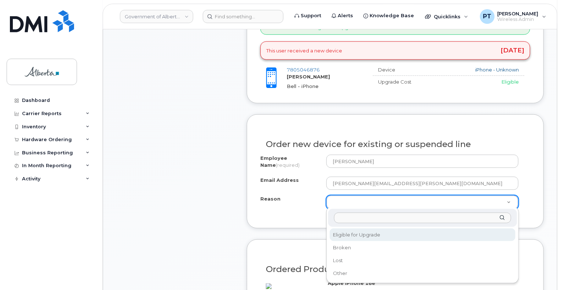
select select "eligible_for_upgrade"
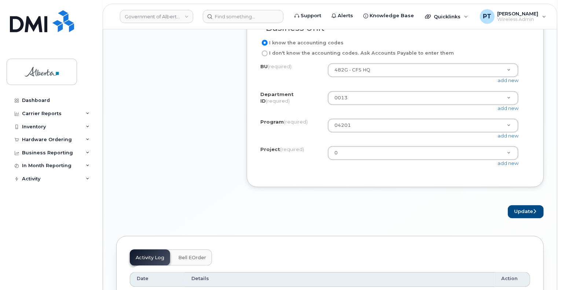
scroll to position [659, 0]
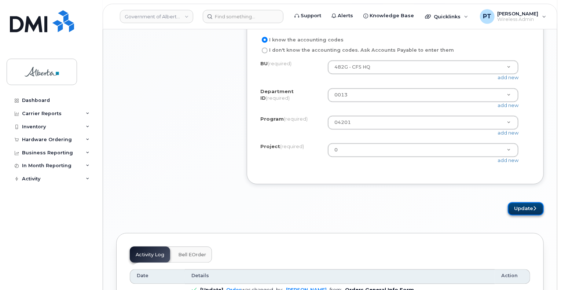
click at [520, 214] on button "Update" at bounding box center [525, 209] width 36 height 14
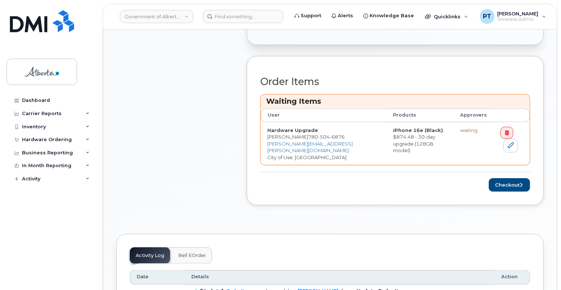
scroll to position [330, 0]
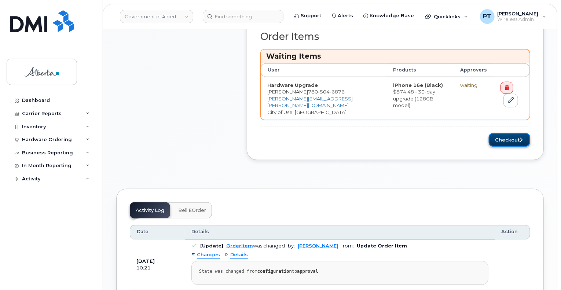
click at [502, 142] on button "Checkout" at bounding box center [508, 140] width 41 height 14
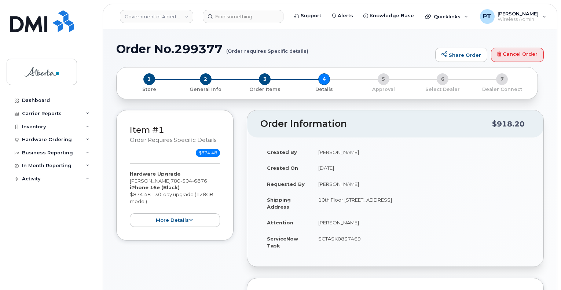
select select
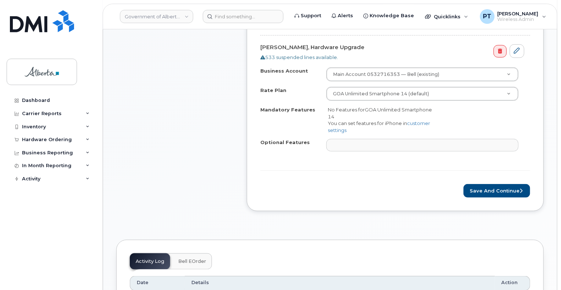
scroll to position [330, 0]
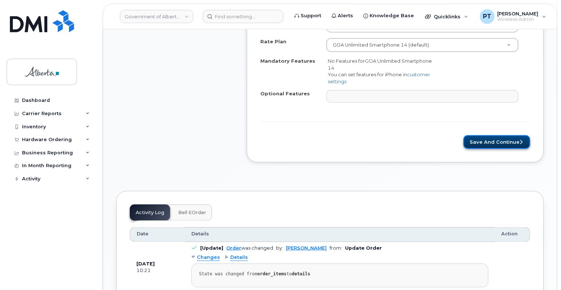
click at [485, 138] on button "Save and Continue" at bounding box center [496, 142] width 67 height 14
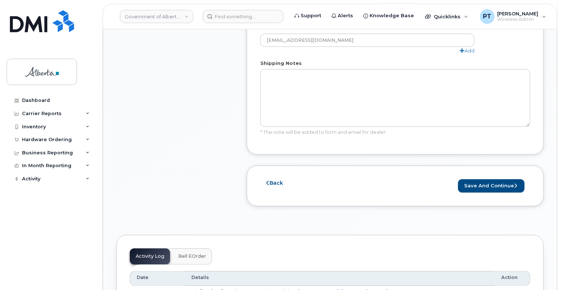
scroll to position [476, 0]
click at [477, 179] on button "Save and Continue" at bounding box center [491, 186] width 67 height 14
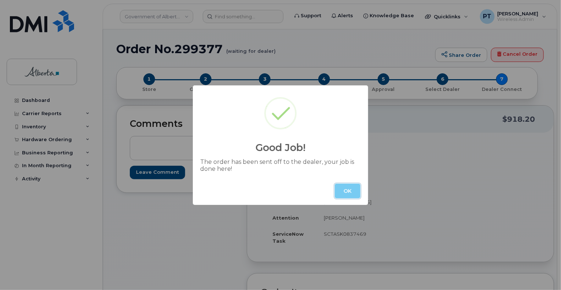
click at [338, 191] on button "OK" at bounding box center [347, 191] width 26 height 15
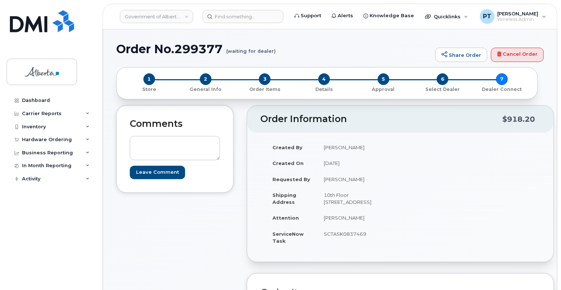
click at [194, 52] on h1 "Order No.299377 (waiting for dealer)" at bounding box center [273, 48] width 315 height 13
copy h1 "299377"
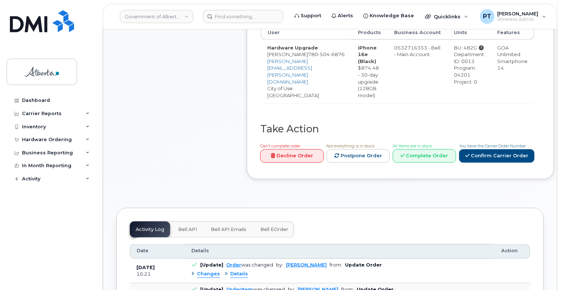
scroll to position [440, 0]
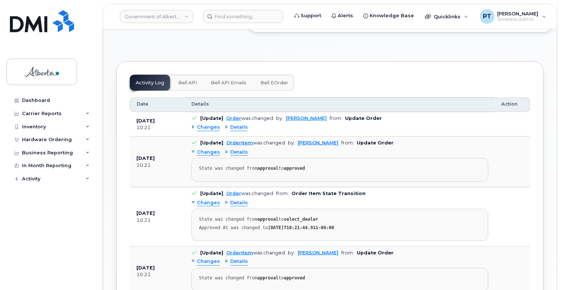
click at [190, 80] on span "Bell API" at bounding box center [187, 83] width 19 height 6
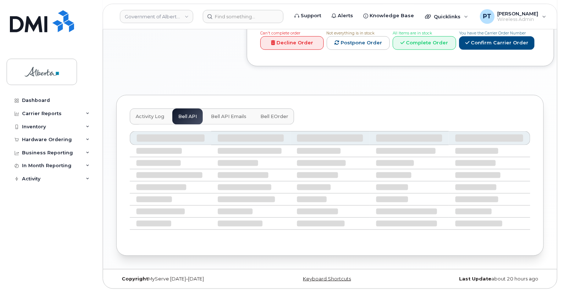
scroll to position [341, 0]
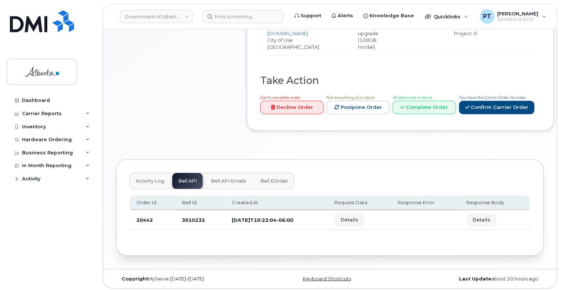
click at [191, 217] on td "3010232" at bounding box center [200, 219] width 50 height 19
copy td "3010232"
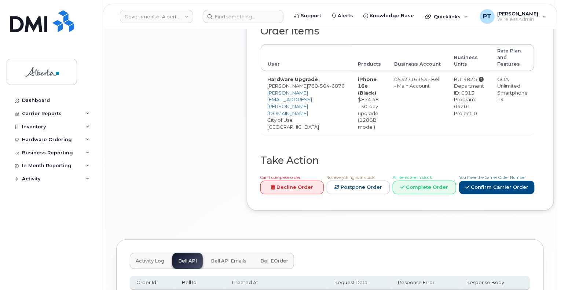
scroll to position [122, 0]
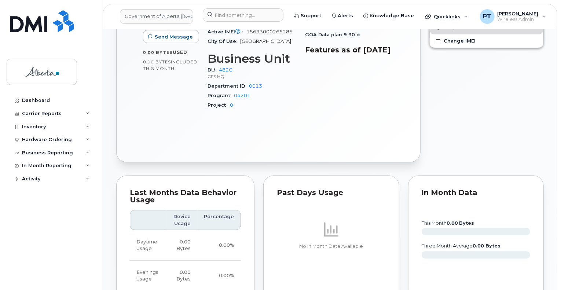
scroll to position [256, 0]
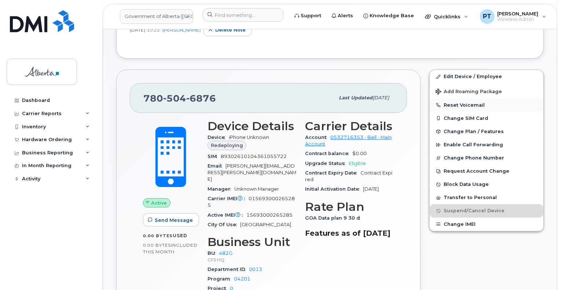
click at [459, 105] on button "Reset Voicemail" at bounding box center [486, 105] width 114 height 13
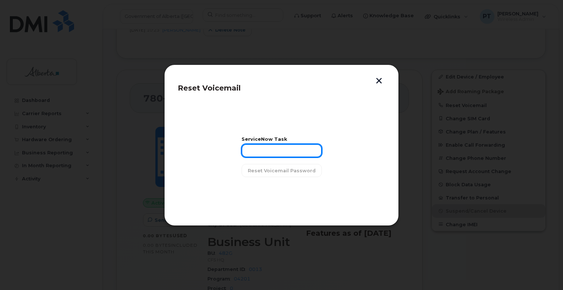
click at [265, 153] on input "text" at bounding box center [281, 150] width 80 height 13
paste input "SCTASK0837469"
type input "SCTASK0837469"
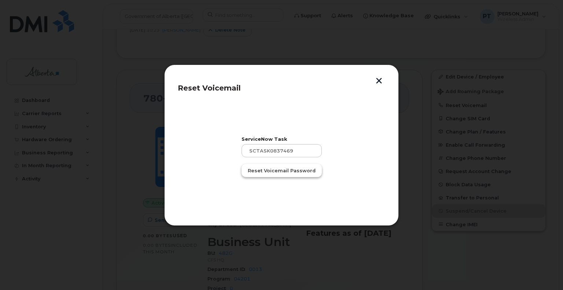
click at [297, 170] on span "Reset Voicemail Password" at bounding box center [282, 170] width 68 height 7
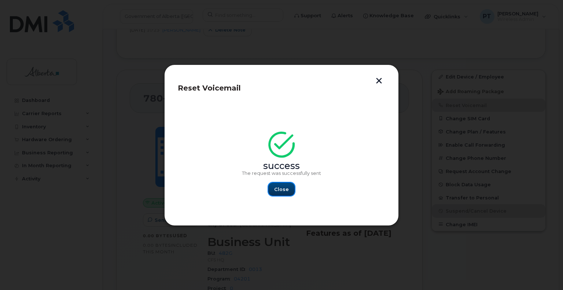
click at [287, 189] on span "Close" at bounding box center [281, 189] width 15 height 7
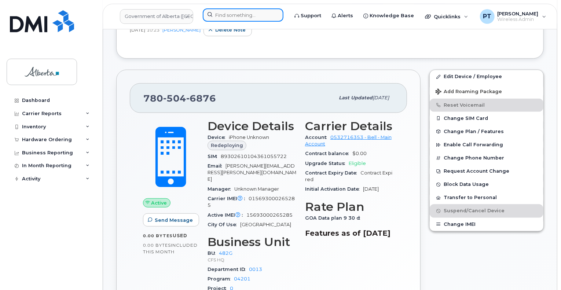
click at [235, 16] on input at bounding box center [243, 14] width 81 height 13
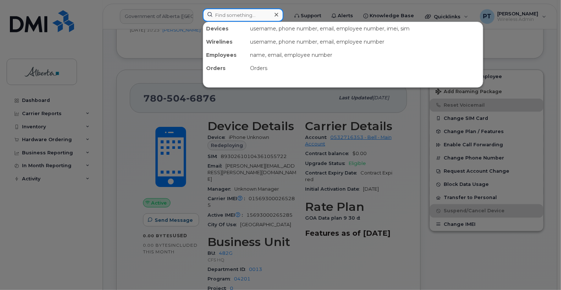
paste input "7802318946"
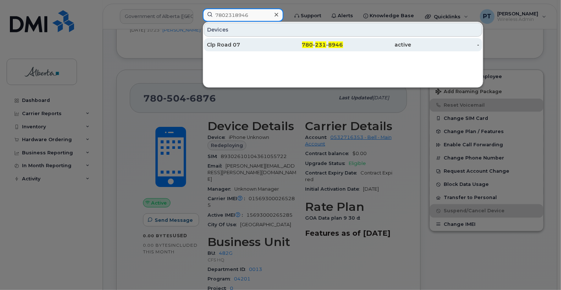
type input "7802318946"
drag, startPoint x: 224, startPoint y: 46, endPoint x: 220, endPoint y: 49, distance: 4.8
click at [224, 46] on div "Clp Road 07" at bounding box center [241, 44] width 68 height 7
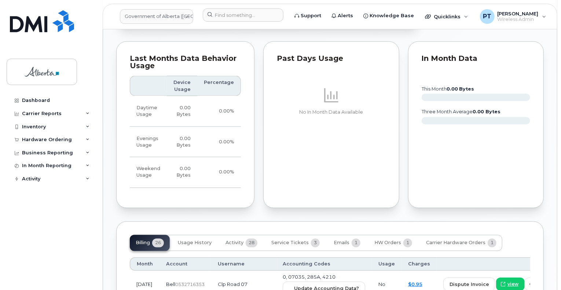
scroll to position [659, 0]
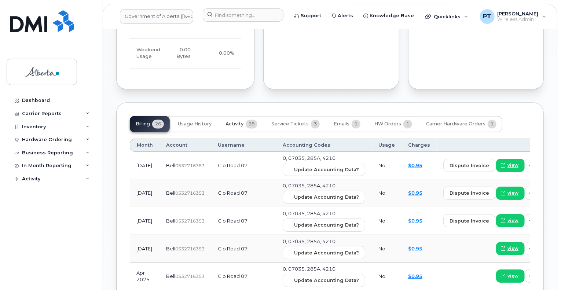
click at [232, 121] on span "Activity" at bounding box center [234, 124] width 18 height 6
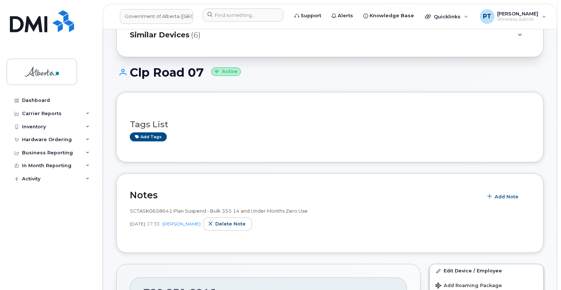
scroll to position [0, 0]
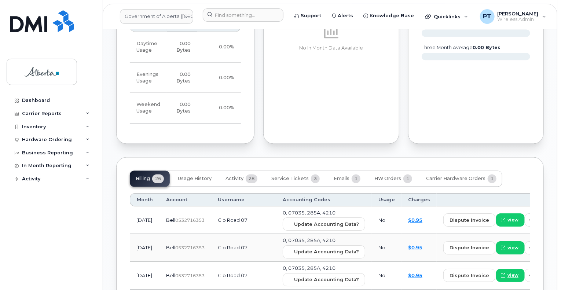
scroll to position [659, 0]
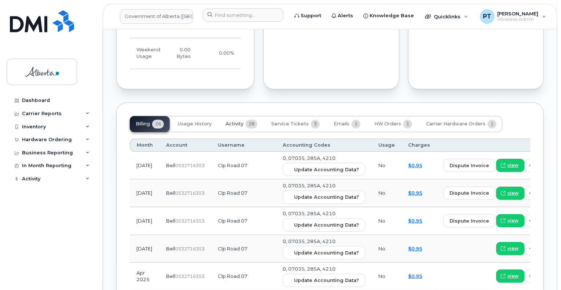
click at [233, 121] on span "Activity" at bounding box center [234, 124] width 18 height 6
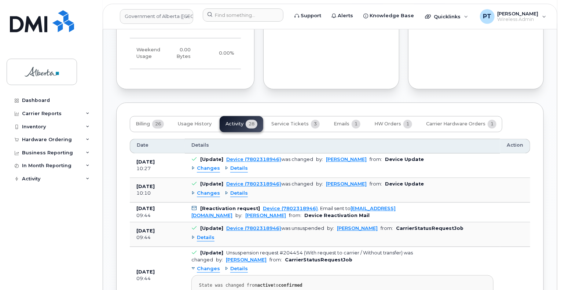
click at [205, 190] on span "Changes" at bounding box center [208, 193] width 23 height 7
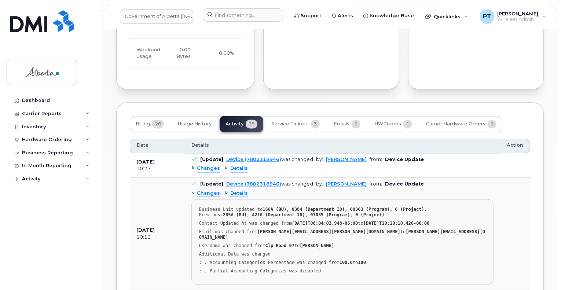
click at [202, 165] on span "Changes" at bounding box center [208, 168] width 23 height 7
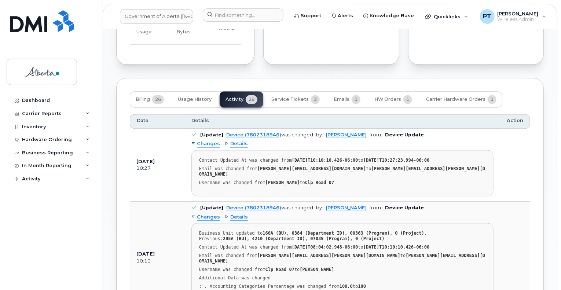
scroll to position [696, 0]
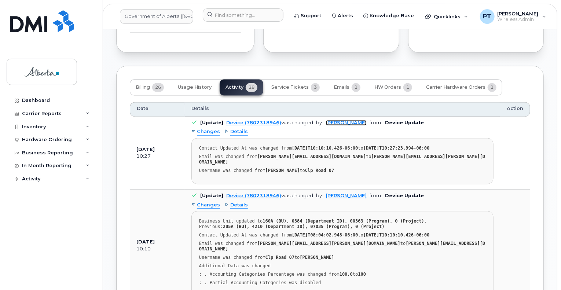
click at [338, 120] on link "[PERSON_NAME]" at bounding box center [346, 122] width 41 height 5
click at [336, 120] on link "[PERSON_NAME]" at bounding box center [346, 122] width 41 height 5
drag, startPoint x: 327, startPoint y: 231, endPoint x: 380, endPoint y: 232, distance: 53.5
click at [380, 255] on div "Email was changed from cathy.e.mitchell@gov.ab.ca to shari.oko@gov.ab.ca" at bounding box center [342, 257] width 287 height 5
copy strong "shari.oko@gov.ab.ca"
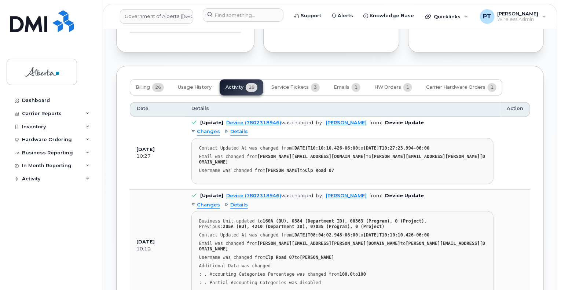
drag, startPoint x: 373, startPoint y: 252, endPoint x: 362, endPoint y: 247, distance: 12.5
click at [373, 252] on pre "Business Unit updated to 160A (BU), 0384 (Department ID), 00363 (Program), 0 (P…" at bounding box center [342, 253] width 302 height 85
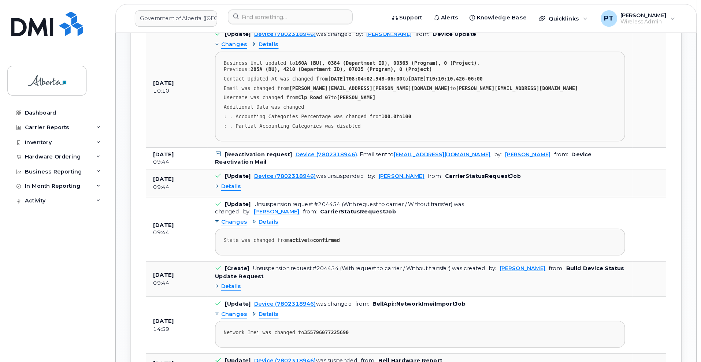
scroll to position [843, 0]
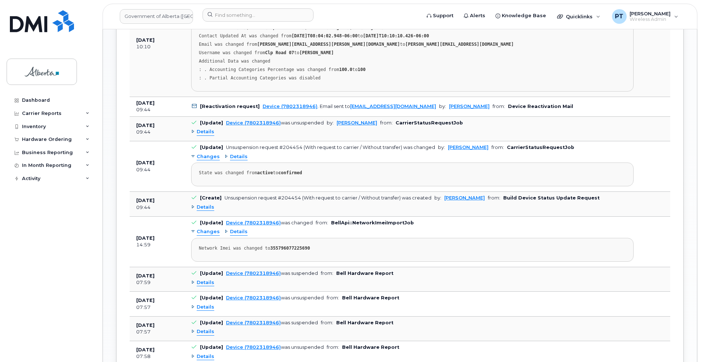
drag, startPoint x: 532, startPoint y: 0, endPoint x: 465, endPoint y: 265, distance: 272.9
click at [465, 267] on td "[Update] Device (7802318946) was suspended from: Bell Hardware Report Details" at bounding box center [413, 279] width 456 height 25
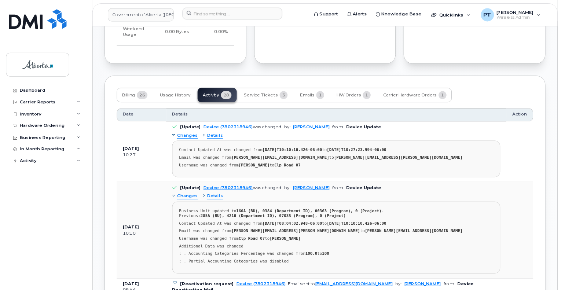
scroll to position [665, 0]
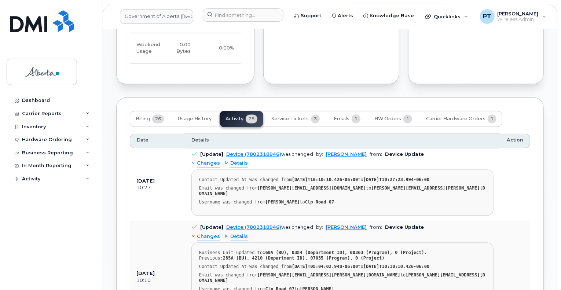
drag, startPoint x: 601, startPoint y: 1, endPoint x: 412, endPoint y: 185, distance: 264.3
click at [412, 185] on pre "Contact Updated At was changed from 2025-08-27T10:10:10.426-06:00 to 2025-08-27…" at bounding box center [342, 193] width 302 height 46
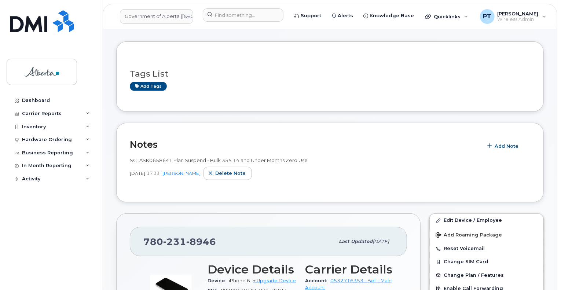
scroll to position [0, 0]
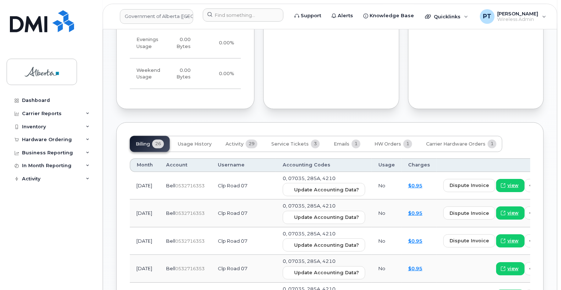
scroll to position [623, 0]
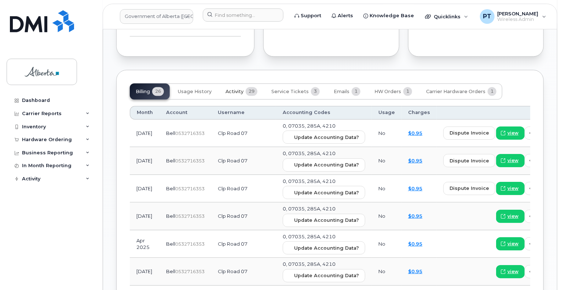
click at [234, 95] on button "Activity 29" at bounding box center [241, 92] width 44 height 16
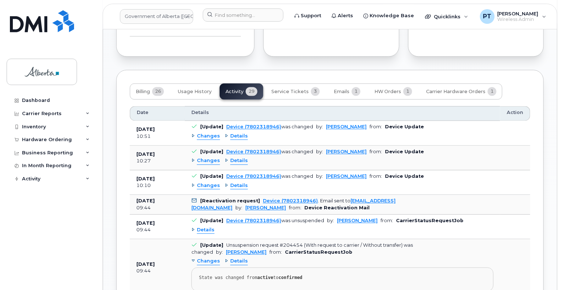
click at [212, 135] on span "Changes" at bounding box center [208, 136] width 23 height 7
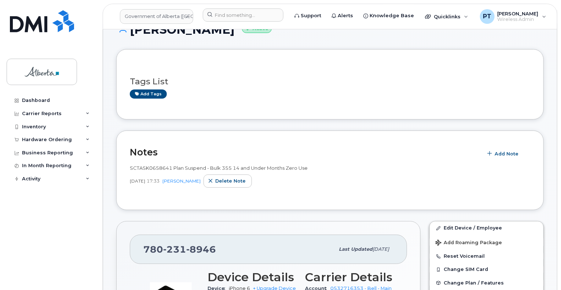
scroll to position [0, 0]
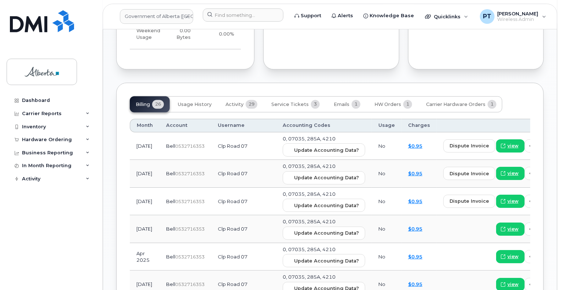
scroll to position [550, 0]
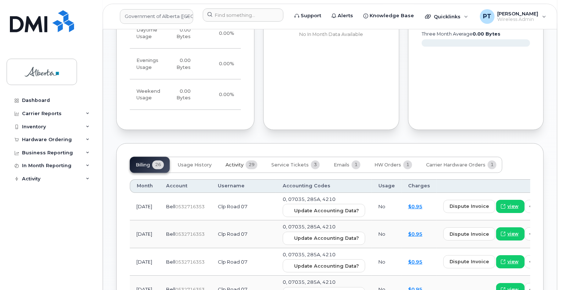
click at [243, 164] on span "Activity" at bounding box center [234, 165] width 18 height 6
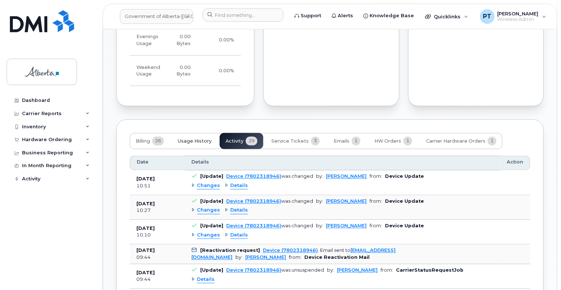
scroll to position [586, 0]
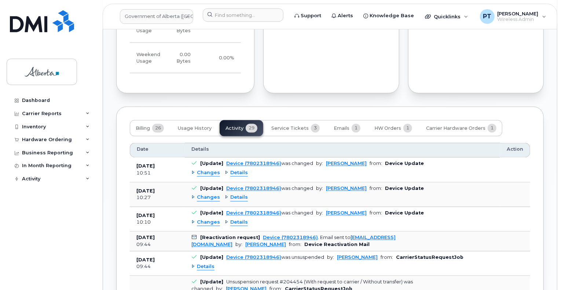
click at [210, 173] on span "Changes" at bounding box center [208, 173] width 23 height 7
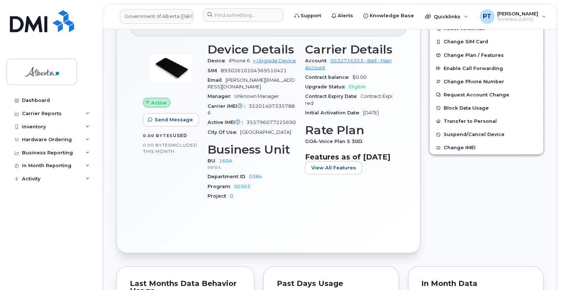
scroll to position [183, 0]
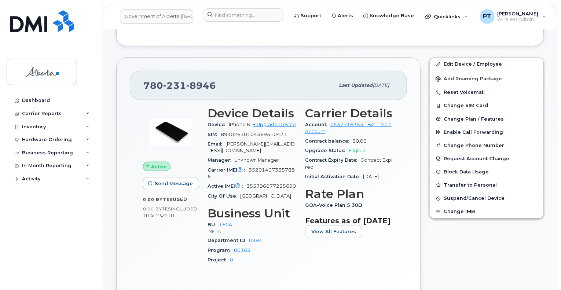
click at [283, 183] on span "355796077225690" at bounding box center [270, 185] width 49 height 5
copy span "355796077225690"
click at [278, 167] on span "352014073357886" at bounding box center [250, 173] width 87 height 12
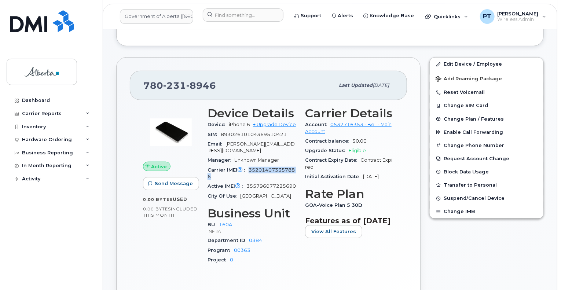
copy span "352014073357886"
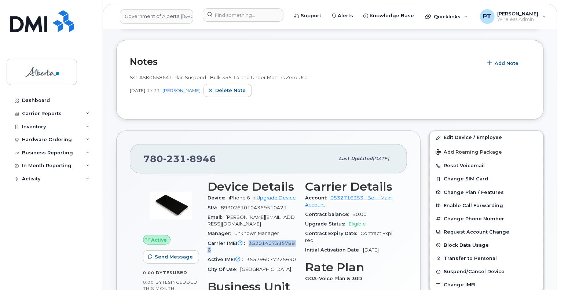
scroll to position [0, 0]
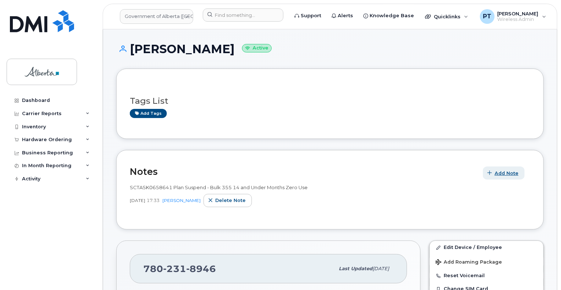
click at [504, 172] on span "Add Note" at bounding box center [506, 173] width 24 height 7
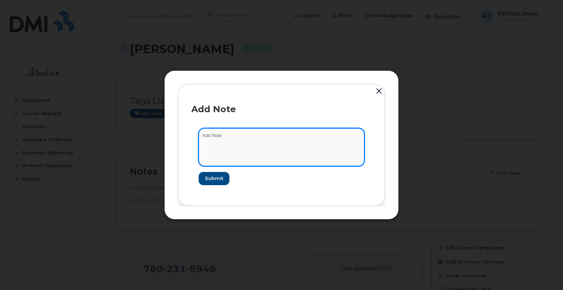
paste textarea "SCTASK0837659 Device Plan New Voice Only PSIM - 7802318946 DO NOT DELETE - BEIN…"
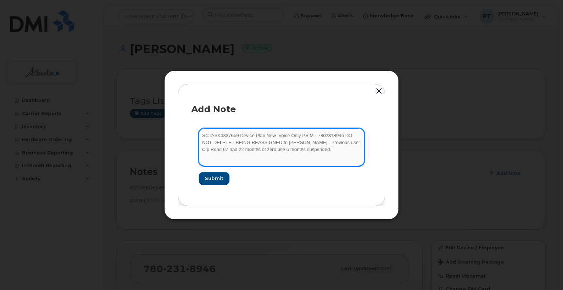
click at [299, 151] on textarea "SCTASK0837659 Device Plan New Voice Only PSIM - 7802318946 DO NOT DELETE - BEIN…" at bounding box center [282, 146] width 166 height 37
paste textarea "Order 299390 Bell 3010304"
click at [353, 151] on textarea "SCTASK0837659 Device Plan New Voice Only PSIM - 7802318946 DO NOT DELETE - BEIN…" at bounding box center [282, 146] width 166 height 37
paste textarea "TCL Flip Phone"
type textarea "SCTASK0837659 Device Plan New Voice Only PSIM - 7802318946 DO NOT DELETE - BEIN…"
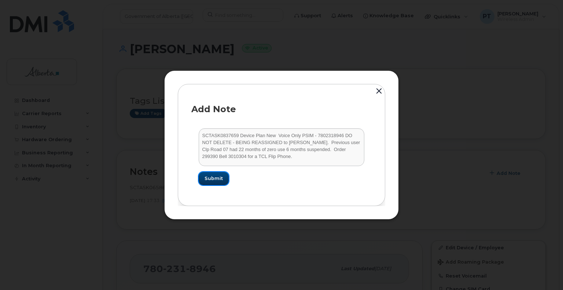
click at [207, 180] on span "Submit" at bounding box center [213, 178] width 18 height 7
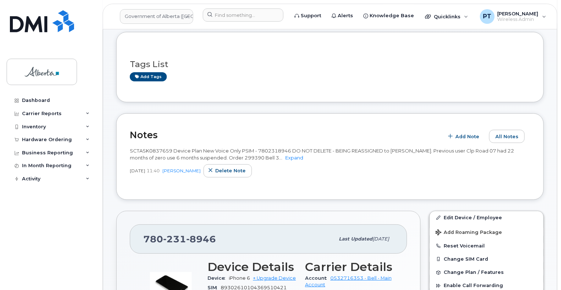
scroll to position [110, 0]
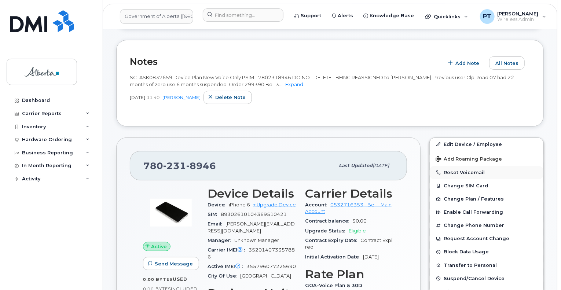
click at [471, 171] on button "Reset Voicemail" at bounding box center [486, 172] width 114 height 13
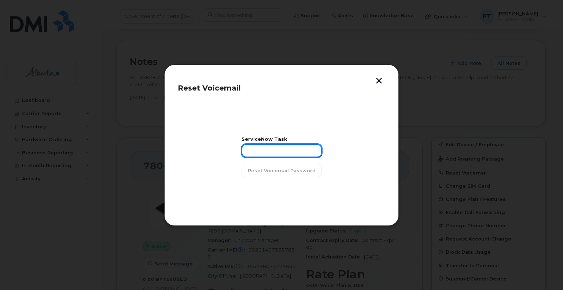
click at [274, 152] on input "text" at bounding box center [281, 150] width 80 height 13
paste input "SCTASK0837659"
type input "SCTASK0837659"
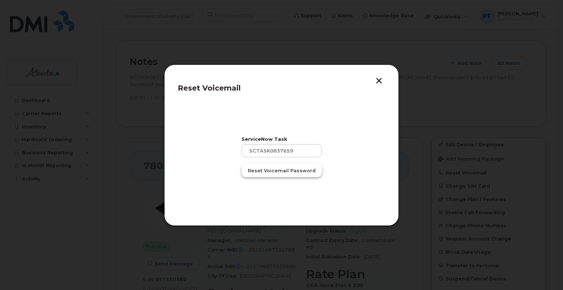
click at [274, 173] on span "Reset Voicemail Password" at bounding box center [282, 170] width 68 height 7
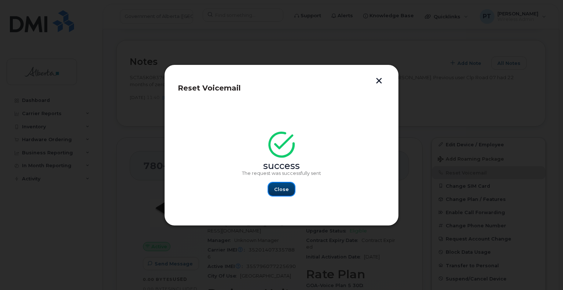
click at [279, 188] on span "Close" at bounding box center [281, 189] width 15 height 7
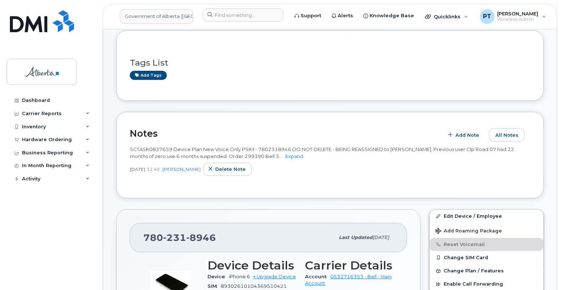
scroll to position [0, 0]
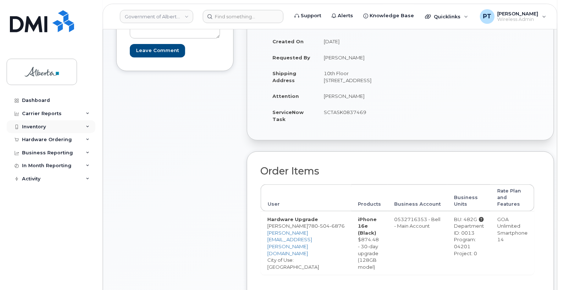
scroll to position [122, 0]
drag, startPoint x: 37, startPoint y: 138, endPoint x: 129, endPoint y: 136, distance: 92.4
click at [37, 138] on div "Hardware Ordering" at bounding box center [47, 140] width 50 height 6
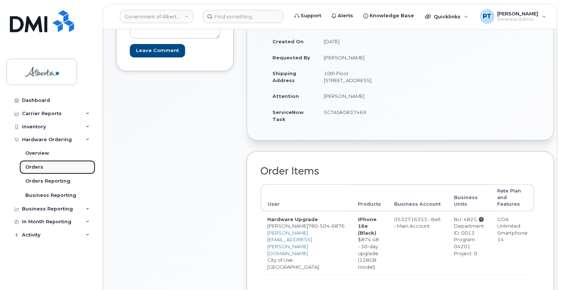
click at [34, 164] on div "Orders" at bounding box center [34, 167] width 18 height 7
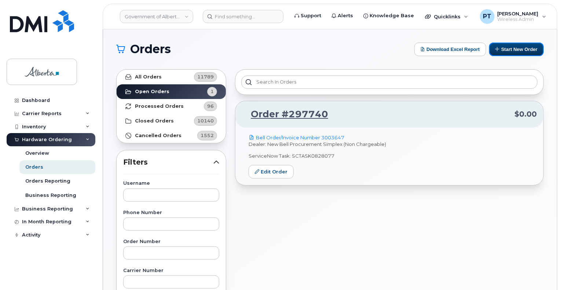
drag, startPoint x: 529, startPoint y: 51, endPoint x: 502, endPoint y: 67, distance: 31.2
click at [529, 51] on button "Start New Order" at bounding box center [516, 49] width 55 height 14
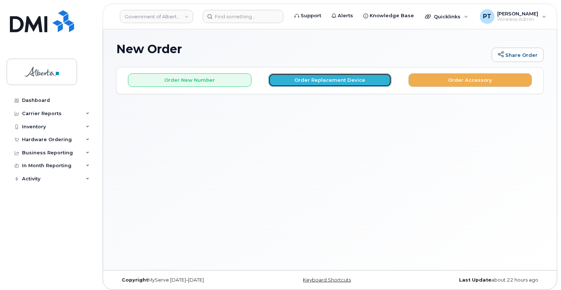
click at [324, 76] on button "Order Replacement Device" at bounding box center [329, 80] width 123 height 14
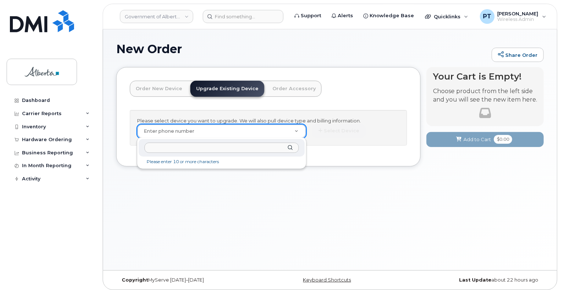
drag, startPoint x: 206, startPoint y: 130, endPoint x: 189, endPoint y: 133, distance: 16.9
click at [190, 148] on input "text" at bounding box center [221, 148] width 154 height 11
paste input "7802318946"
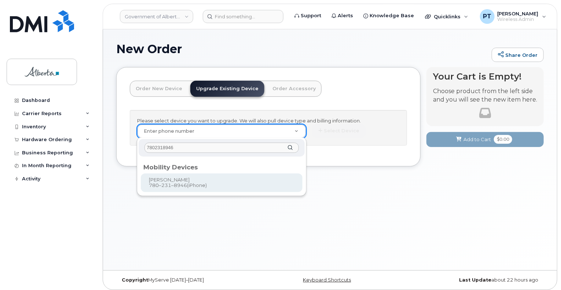
type input "7802318946"
type input "890501"
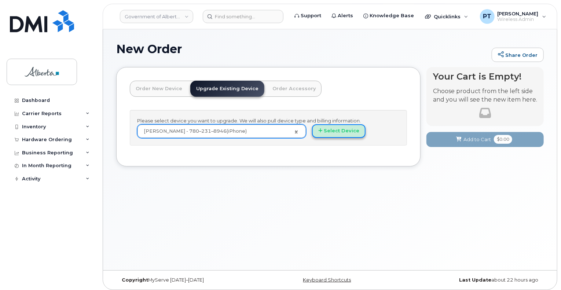
click at [333, 130] on button "Select Device" at bounding box center [338, 131] width 53 height 14
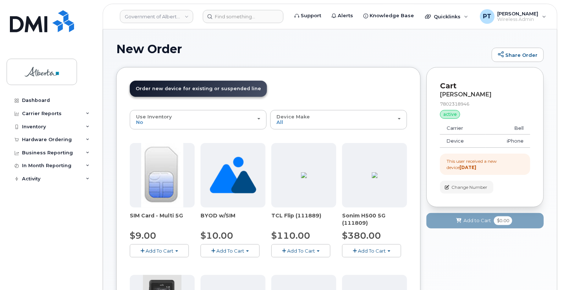
scroll to position [73, 0]
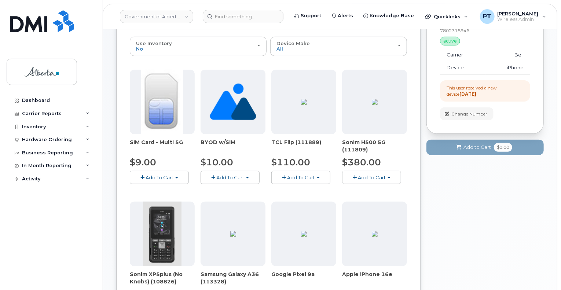
click at [296, 176] on span "Add To Cart" at bounding box center [301, 177] width 28 height 6
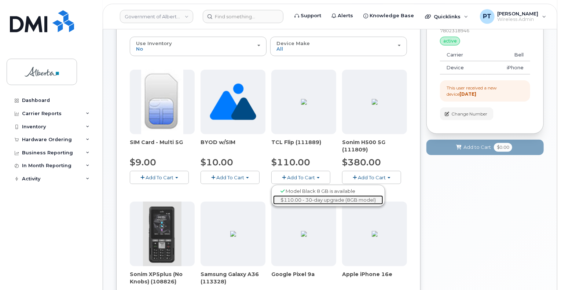
click at [295, 201] on link "$110.00 - 30-day upgrade (8GB model)" at bounding box center [328, 199] width 110 height 9
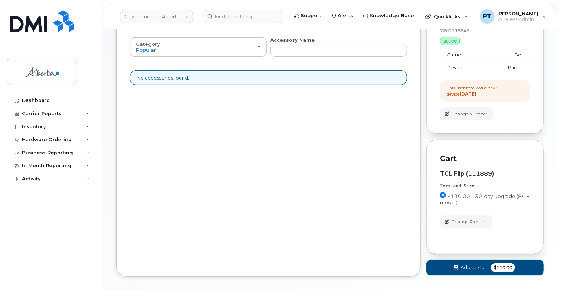
click at [473, 269] on span "Add to Cart" at bounding box center [473, 267] width 27 height 7
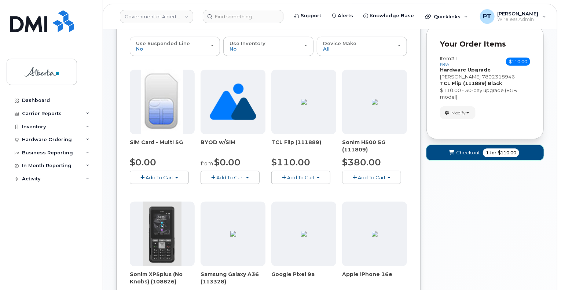
click at [461, 154] on span "Checkout" at bounding box center [468, 152] width 24 height 7
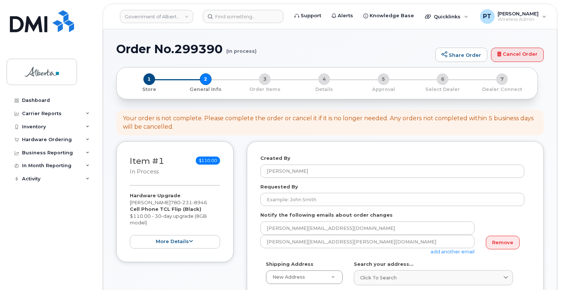
select select
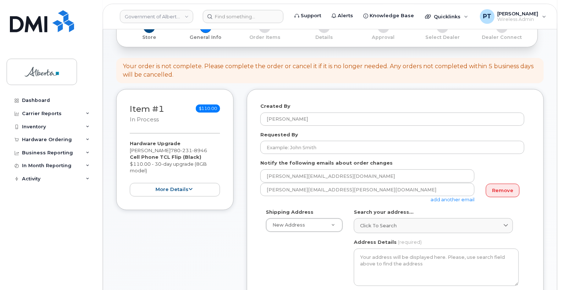
scroll to position [73, 0]
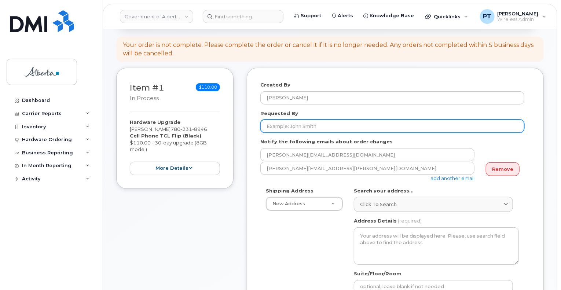
click at [298, 125] on input "Requested By" at bounding box center [392, 125] width 264 height 13
drag, startPoint x: 307, startPoint y: 128, endPoint x: 217, endPoint y: 125, distance: 90.5
click at [217, 125] on div "Item #1 in process $110.00 Hardware Upgrade [PERSON_NAME] [PHONE_NUMBER] Cell P…" at bounding box center [329, 290] width 427 height 445
type input "[PERSON_NAME]"
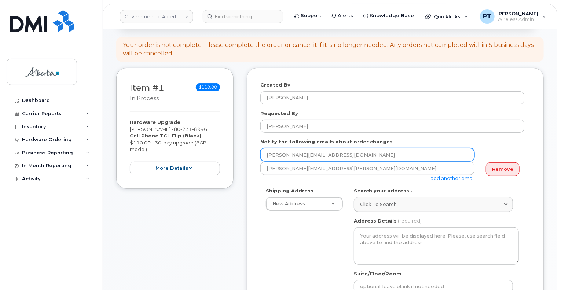
drag, startPoint x: 304, startPoint y: 150, endPoint x: 143, endPoint y: 144, distance: 161.7
click at [143, 144] on div "Item #1 in process $110.00 Hardware Upgrade [PERSON_NAME] [PHONE_NUMBER] Cell P…" at bounding box center [329, 290] width 427 height 445
paste input "[PERSON_NAME].[PERSON_NAME]"
type input "[PERSON_NAME][EMAIL_ADDRESS][PERSON_NAME][DOMAIN_NAME]"
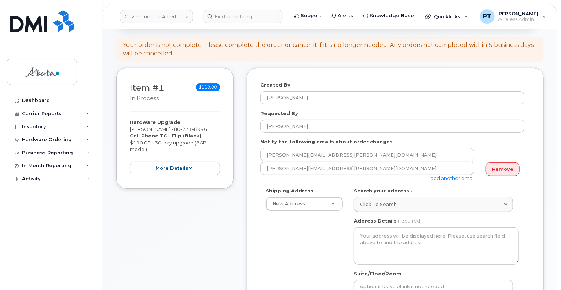
click at [460, 179] on link "add another email" at bounding box center [452, 178] width 44 height 6
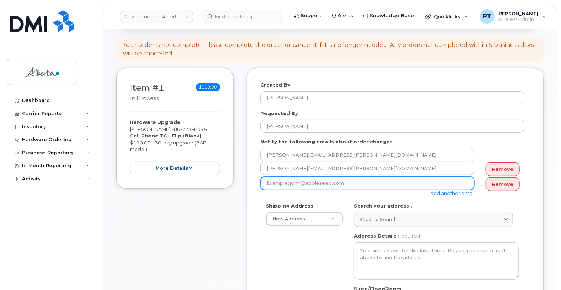
click at [350, 185] on input "email" at bounding box center [367, 183] width 214 height 13
paste input "[PERSON_NAME][EMAIL_ADDRESS][DOMAIN_NAME]"
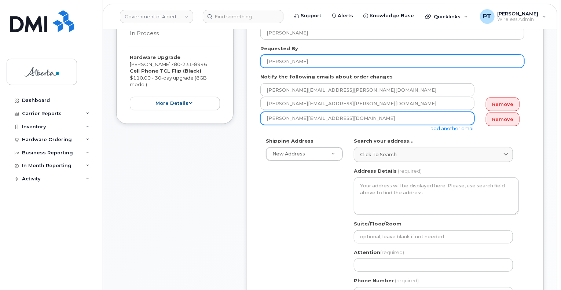
scroll to position [147, 0]
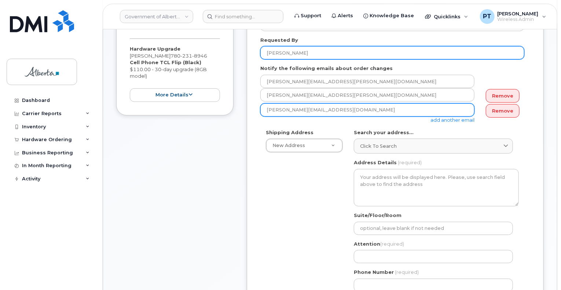
type input "[PERSON_NAME][EMAIL_ADDRESS][DOMAIN_NAME]"
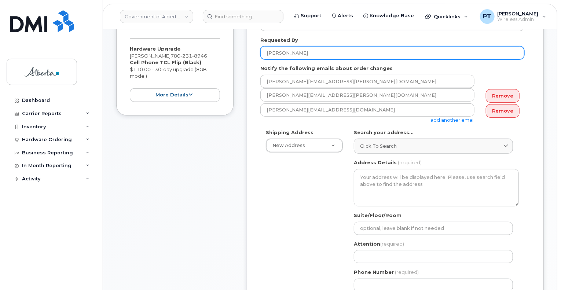
click at [273, 53] on input "[PERSON_NAME]" at bounding box center [392, 52] width 264 height 13
type input "[PERSON_NAME]"
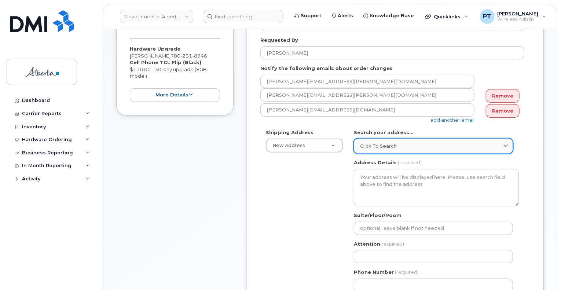
click at [427, 141] on link "Click to search" at bounding box center [433, 145] width 159 height 15
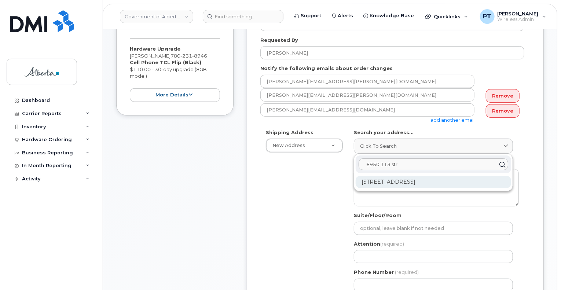
type input "6950 113 str"
click at [391, 181] on div "[STREET_ADDRESS]" at bounding box center [432, 182] width 155 height 12
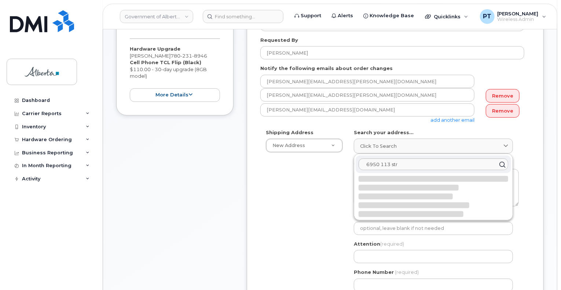
select select
type textarea "[STREET_ADDRESS]"
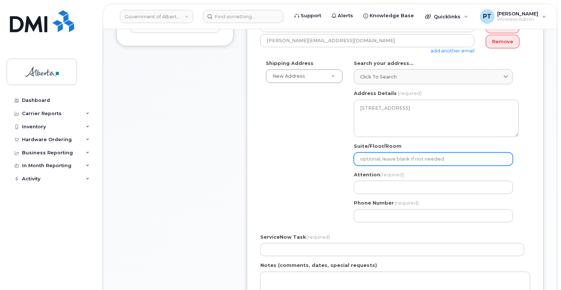
scroll to position [220, 0]
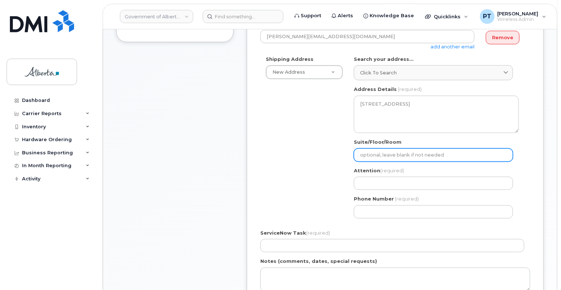
click at [393, 153] on input "Suite/Floor/Room" at bounding box center [433, 154] width 159 height 13
select select
type input "3"
select select
type input "3r"
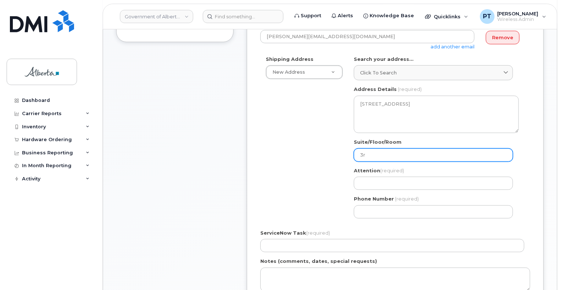
select select
type input "3rd"
select select
type input "3rd Floor"
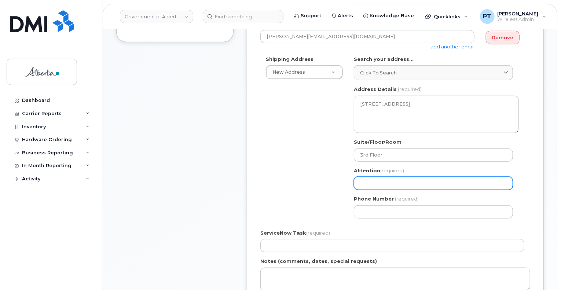
click at [401, 183] on input "Attention (required)" at bounding box center [433, 183] width 159 height 13
paste input "[PERSON_NAME]"
select select
type input "[PERSON_NAME]"
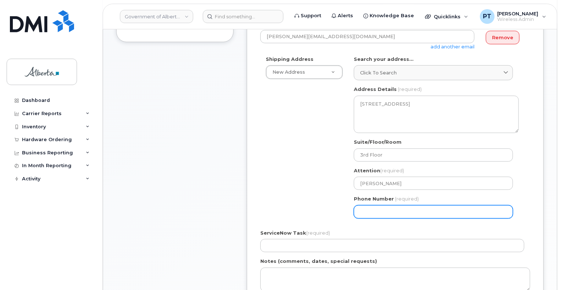
click at [381, 209] on input "Phone Number" at bounding box center [433, 211] width 159 height 13
paste input "5873389872"
select select
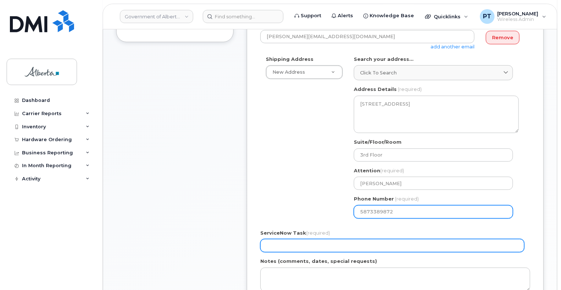
type input "5873389872"
drag, startPoint x: 337, startPoint y: 245, endPoint x: 342, endPoint y: 239, distance: 7.6
click at [337, 245] on input "ServiceNow Task (required)" at bounding box center [392, 245] width 264 height 13
click at [367, 245] on input "ServiceNow Task (required)" at bounding box center [392, 245] width 264 height 13
paste input "SCTASK0837659"
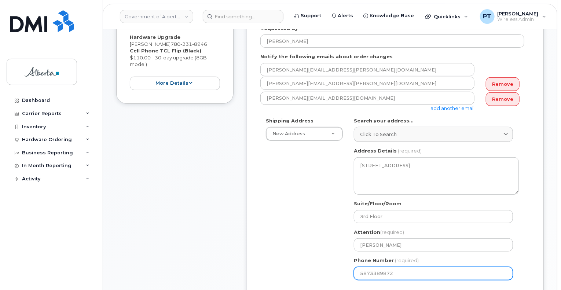
scroll to position [147, 0]
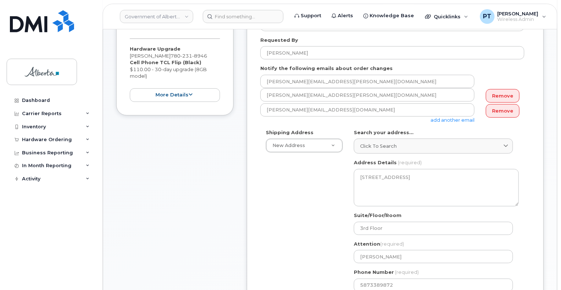
type input "SCTASK0837659"
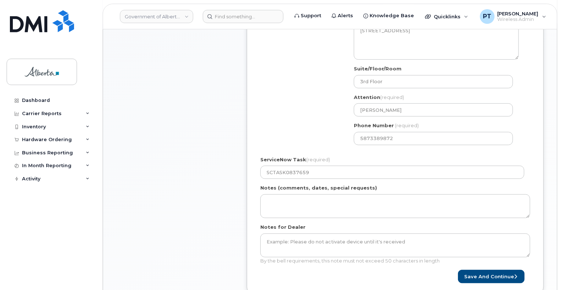
scroll to position [403, 0]
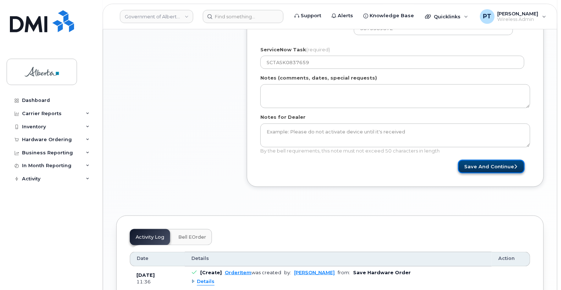
click at [488, 168] on button "Save and Continue" at bounding box center [491, 167] width 67 height 14
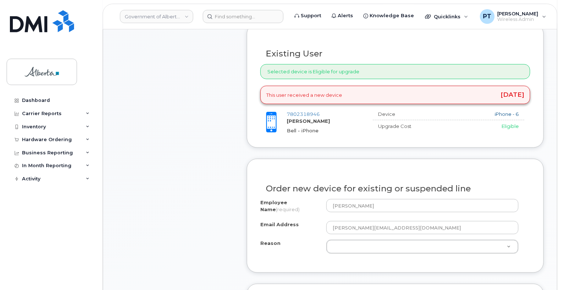
scroll to position [293, 0]
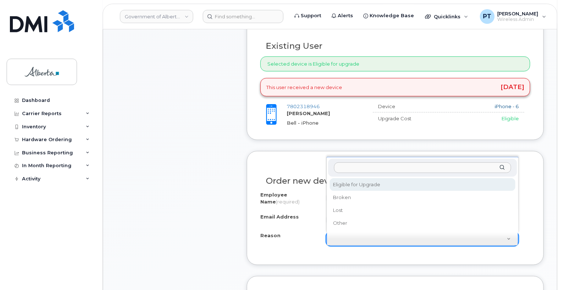
select select "eligible_for_upgrade"
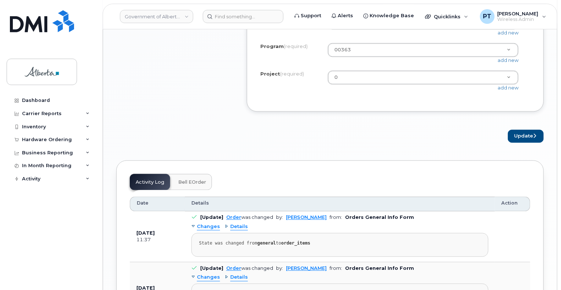
scroll to position [733, 0]
drag, startPoint x: 520, startPoint y: 188, endPoint x: 561, endPoint y: 193, distance: 42.1
click at [520, 143] on button "Update" at bounding box center [525, 136] width 36 height 14
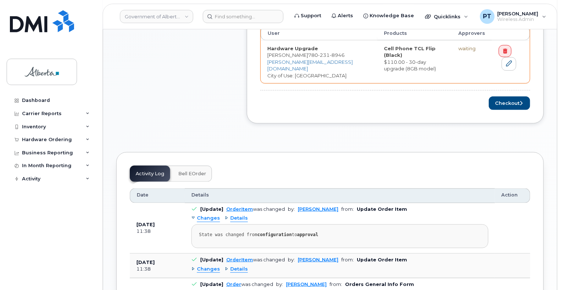
scroll to position [256, 0]
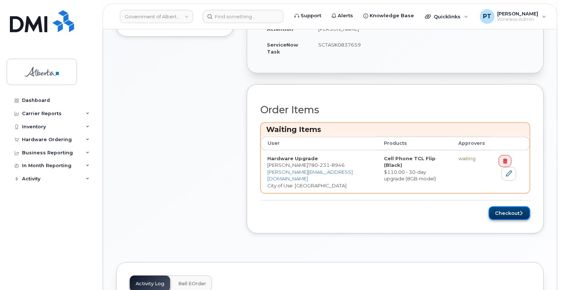
click at [504, 207] on button "Checkout" at bounding box center [508, 213] width 41 height 14
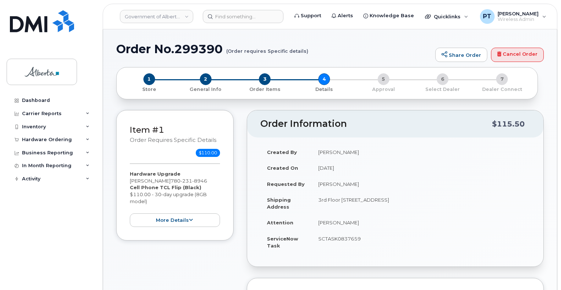
select select
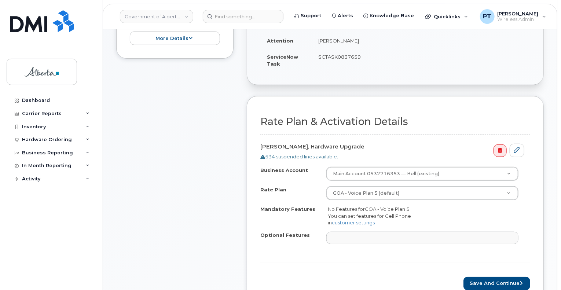
scroll to position [183, 0]
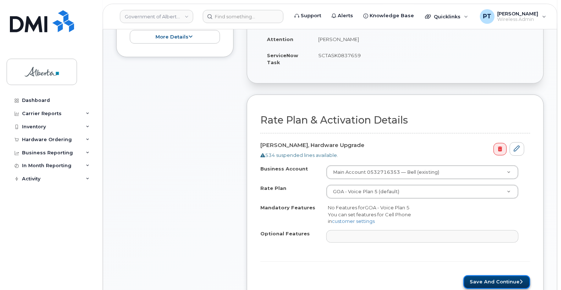
click at [473, 281] on button "Save and Continue" at bounding box center [496, 282] width 67 height 14
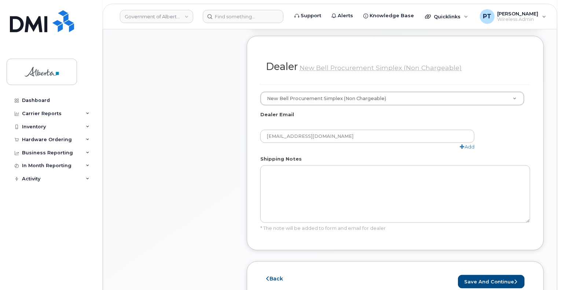
scroll to position [440, 0]
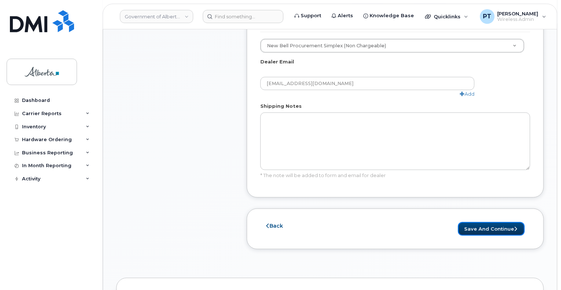
drag, startPoint x: 503, startPoint y: 209, endPoint x: 545, endPoint y: 216, distance: 43.1
click at [503, 222] on button "Save and Continue" at bounding box center [491, 229] width 67 height 14
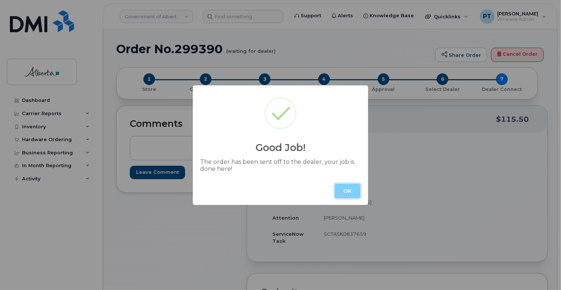
drag, startPoint x: 351, startPoint y: 191, endPoint x: 340, endPoint y: 180, distance: 15.8
click at [351, 191] on button "OK" at bounding box center [347, 191] width 26 height 15
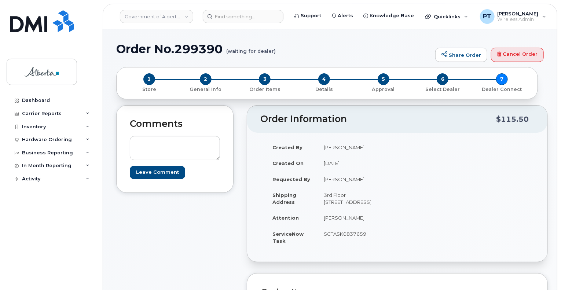
click at [201, 51] on h1 "Order No.299390 (waiting for dealer)" at bounding box center [273, 48] width 315 height 13
copy h1 "299390"
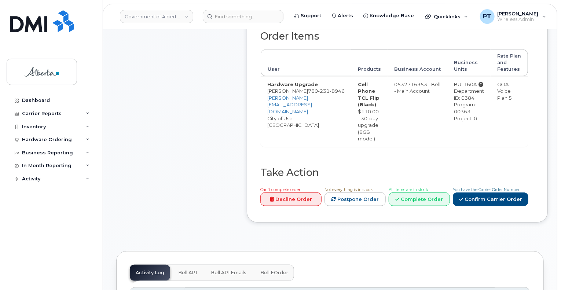
scroll to position [476, 0]
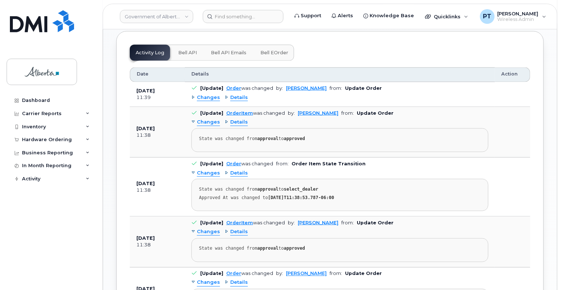
click at [185, 50] on span "Bell API" at bounding box center [187, 53] width 19 height 6
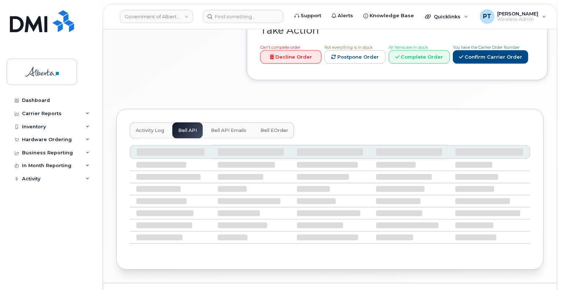
scroll to position [335, 0]
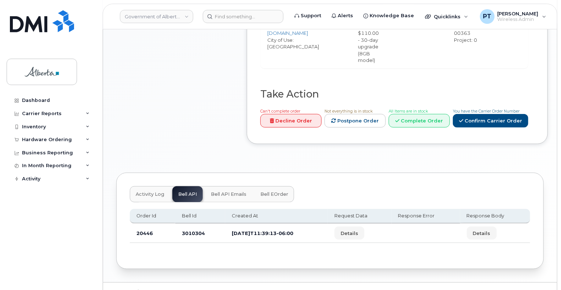
click at [186, 223] on td "3010304" at bounding box center [200, 232] width 50 height 19
copy td "3010304"
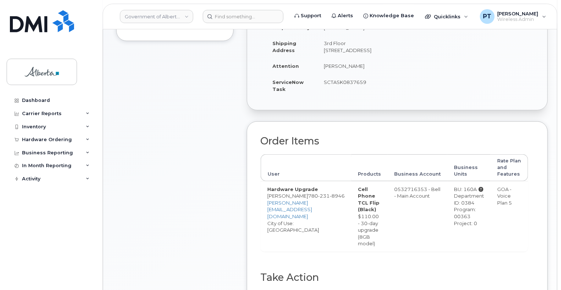
scroll to position [0, 0]
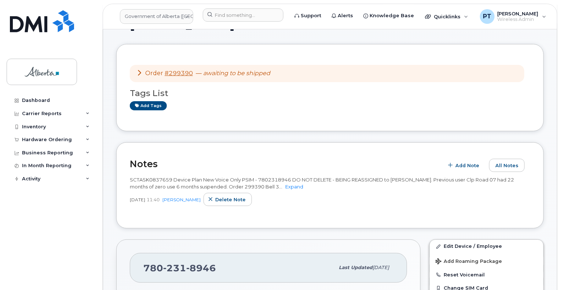
scroll to position [37, 0]
